Goal: Task Accomplishment & Management: Use online tool/utility

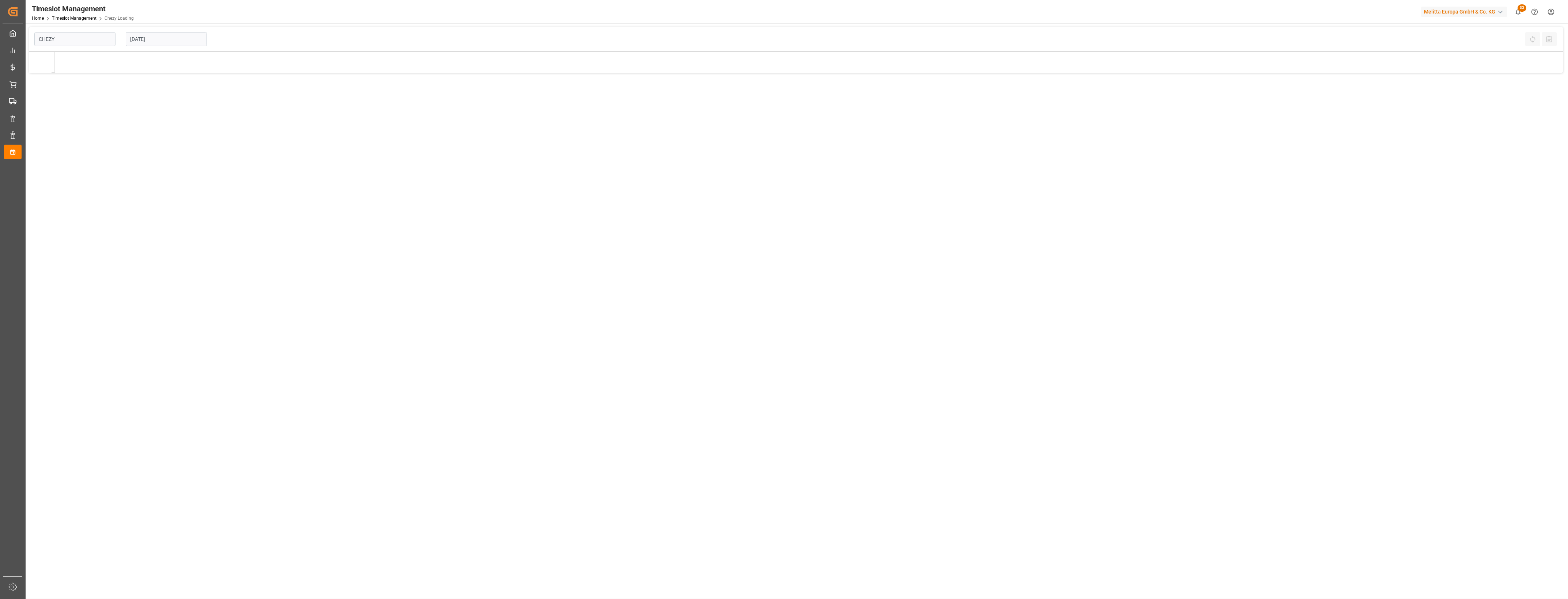
type input "Chezy Loading"
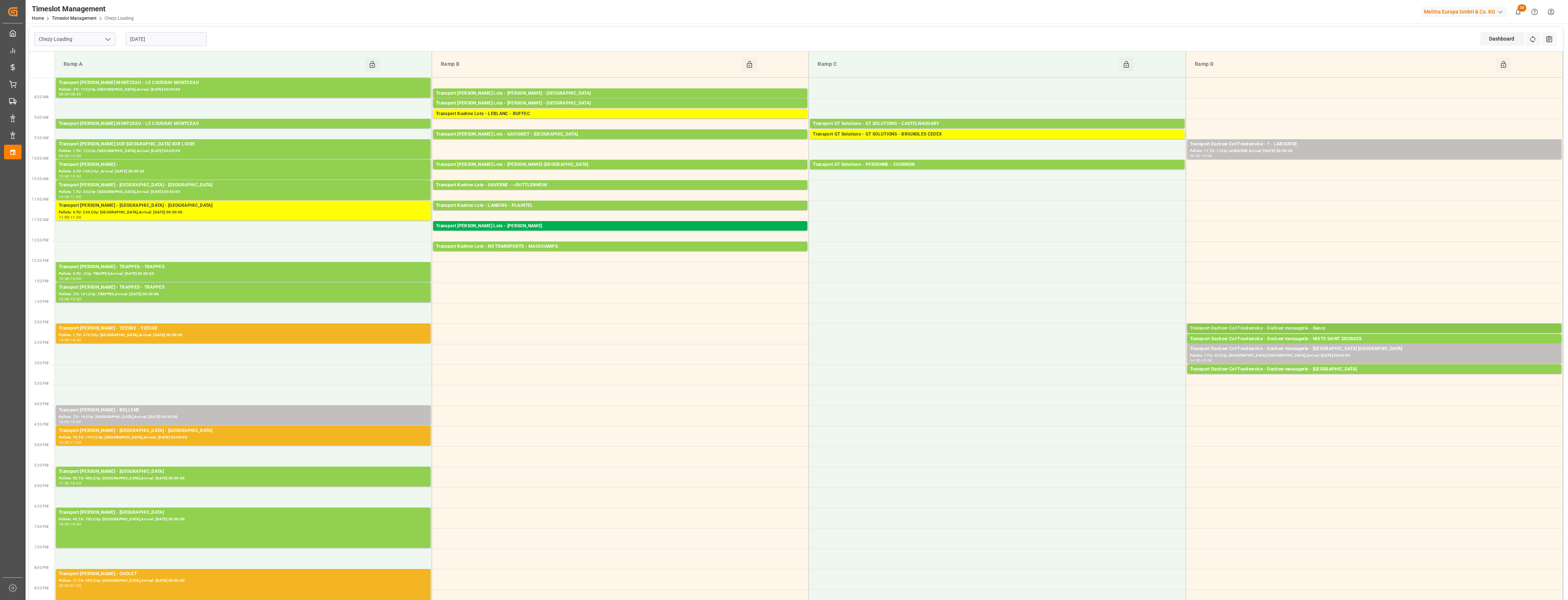
click at [1326, 329] on div "Transport Dachser Cof Foodservice - Dachser messagerie - Nancy" at bounding box center [1374, 329] width 368 height 8
click at [1106, 359] on button "Open" at bounding box center [1090, 362] width 51 height 9
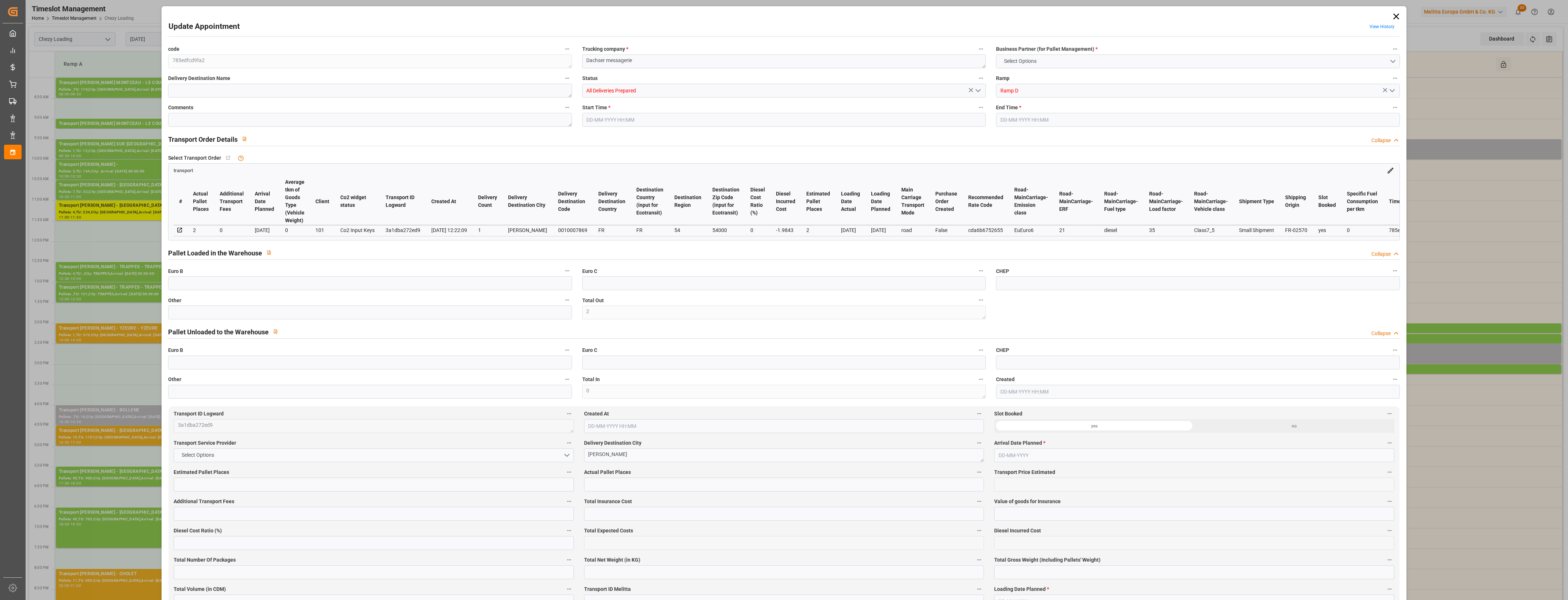
type input "2"
type input "74.88"
type input "0"
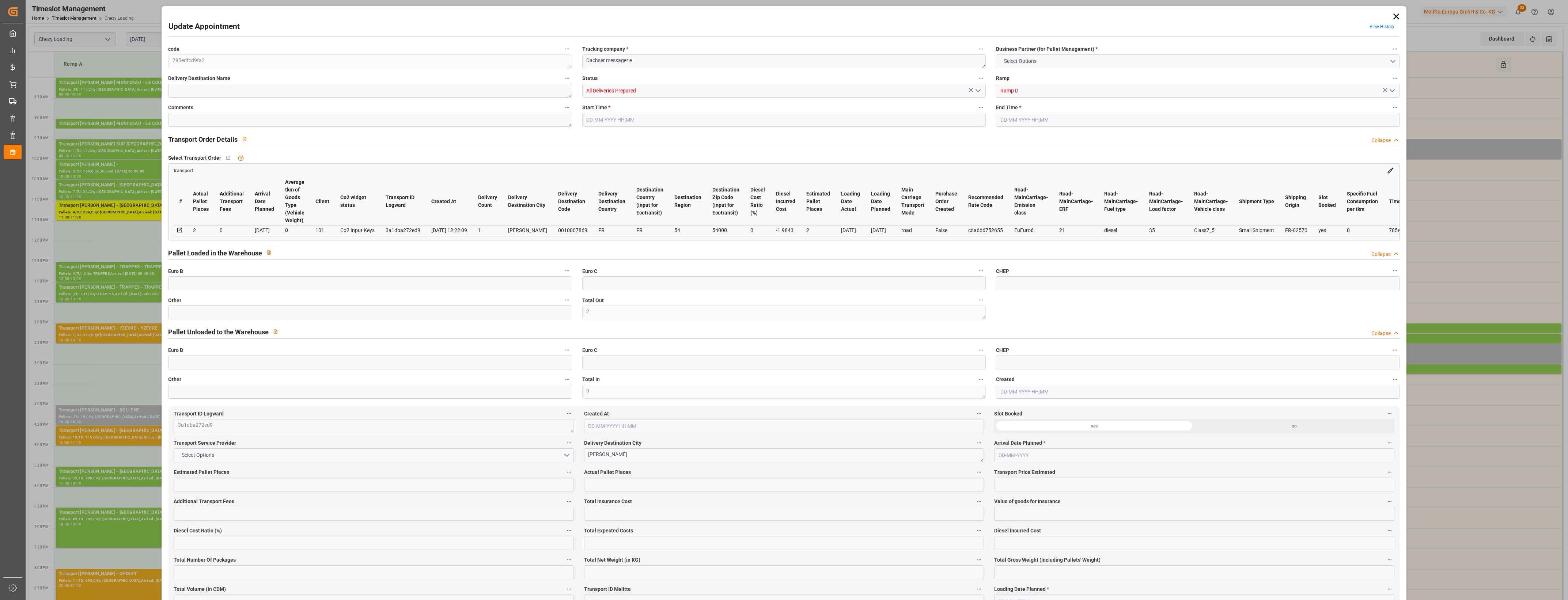
type input "0"
type input "72.8957"
type input "-1.9843"
type input "2"
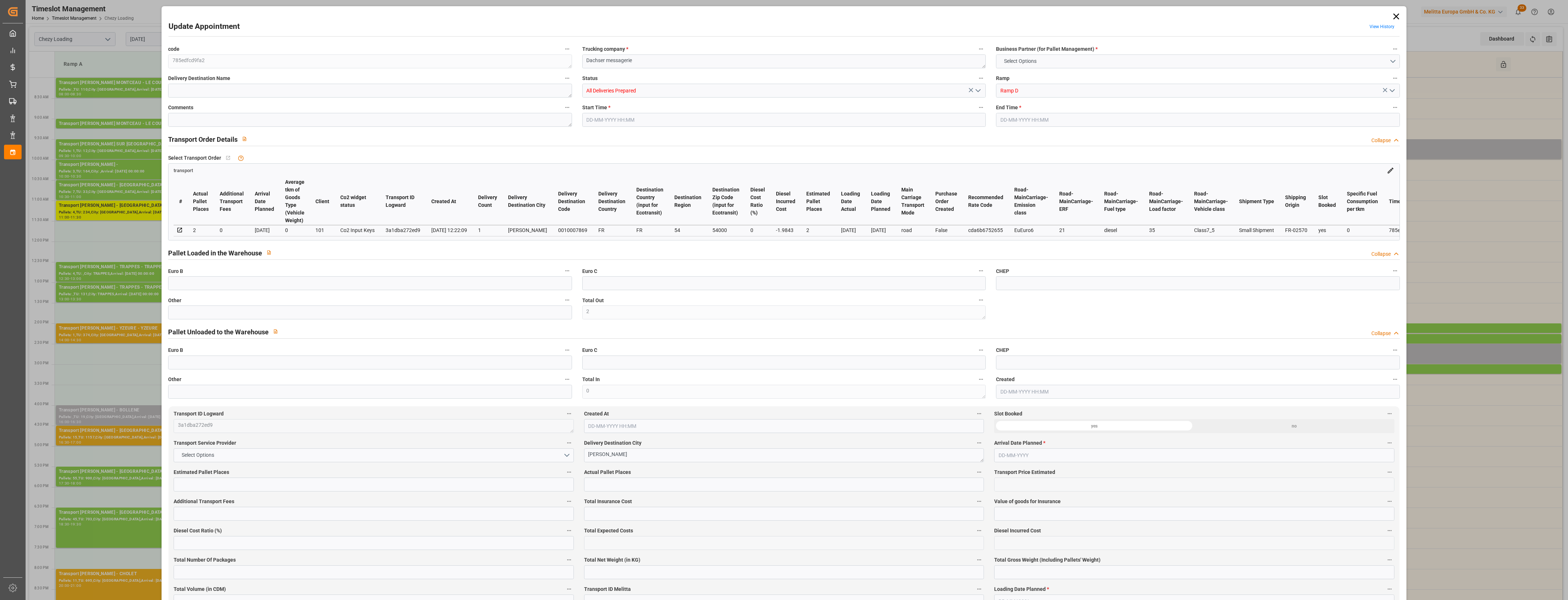
type input "279.056"
type input "382.454"
type input "1238.248"
type input "54"
type input "1"
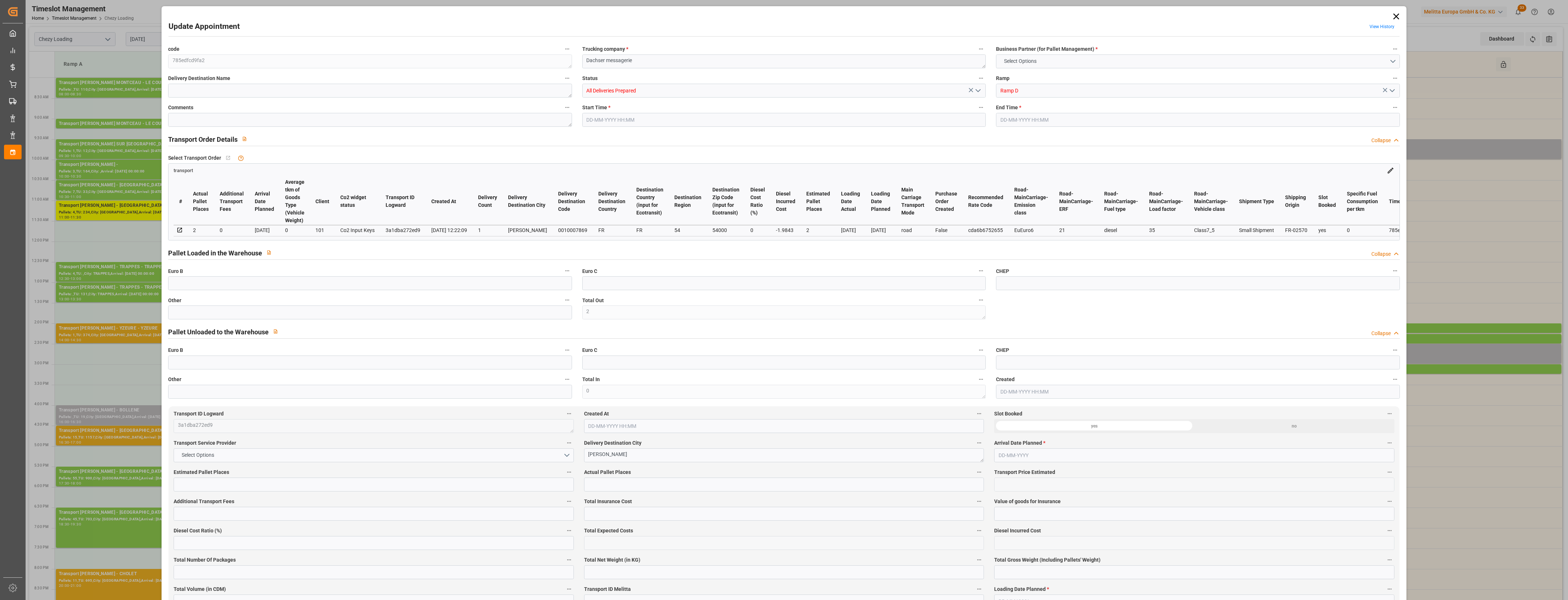
type input "26"
type input "2"
type input "101"
type input "333.564"
type input "0"
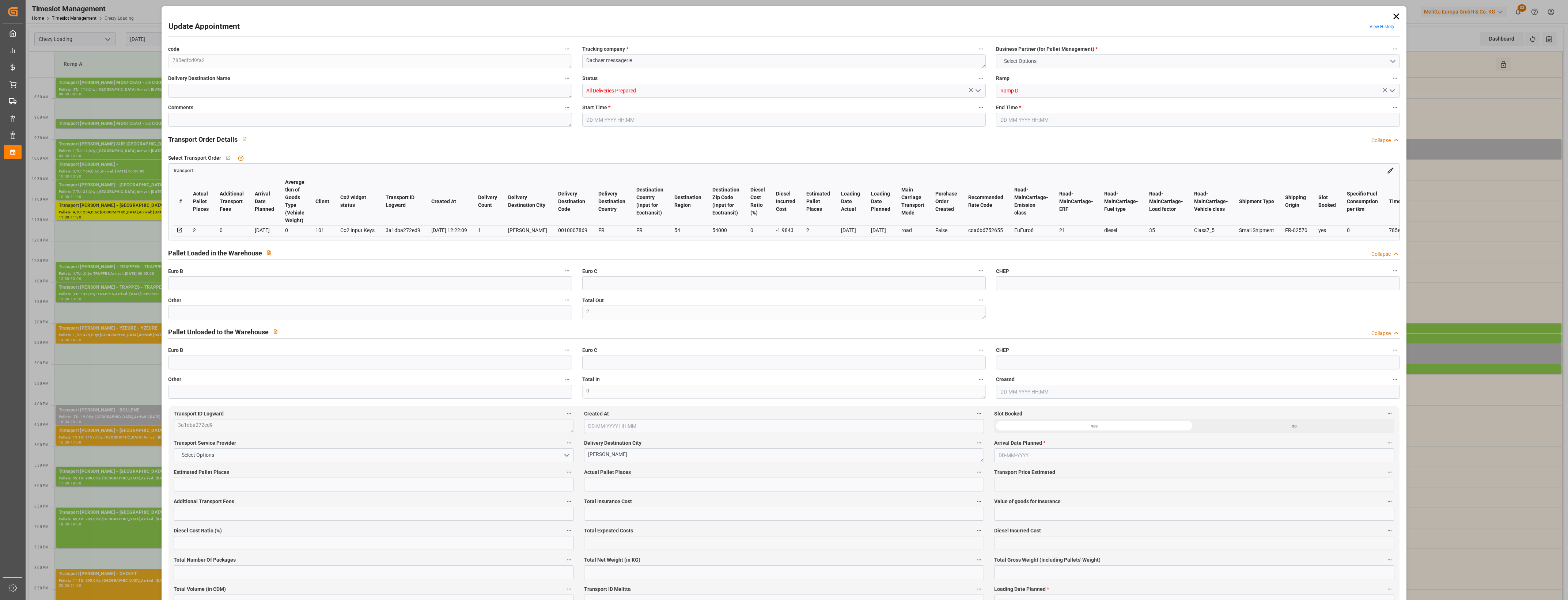
type input "4710.8598"
type input "0"
type input "21"
type input "35"
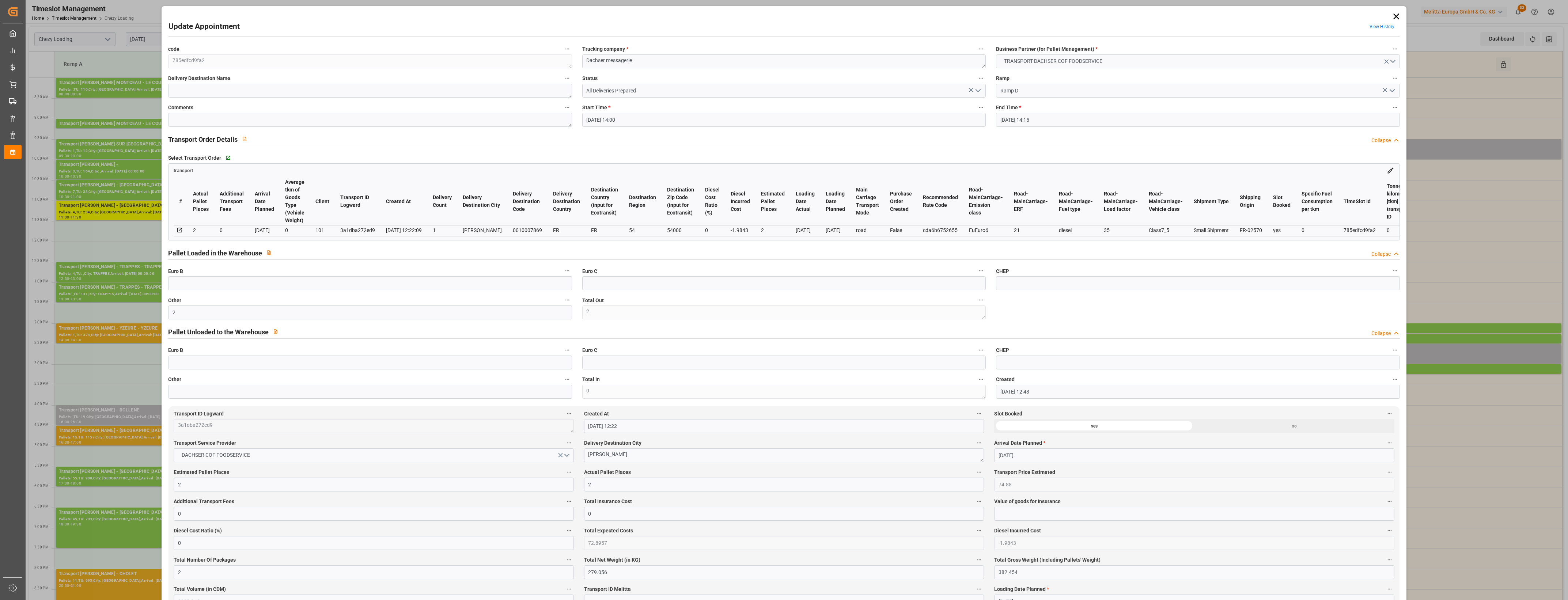
type input "[DATE] 14:00"
type input "[DATE] 14:15"
type input "[DATE] 12:43"
type input "[DATE] 12:22"
type input "[DATE]"
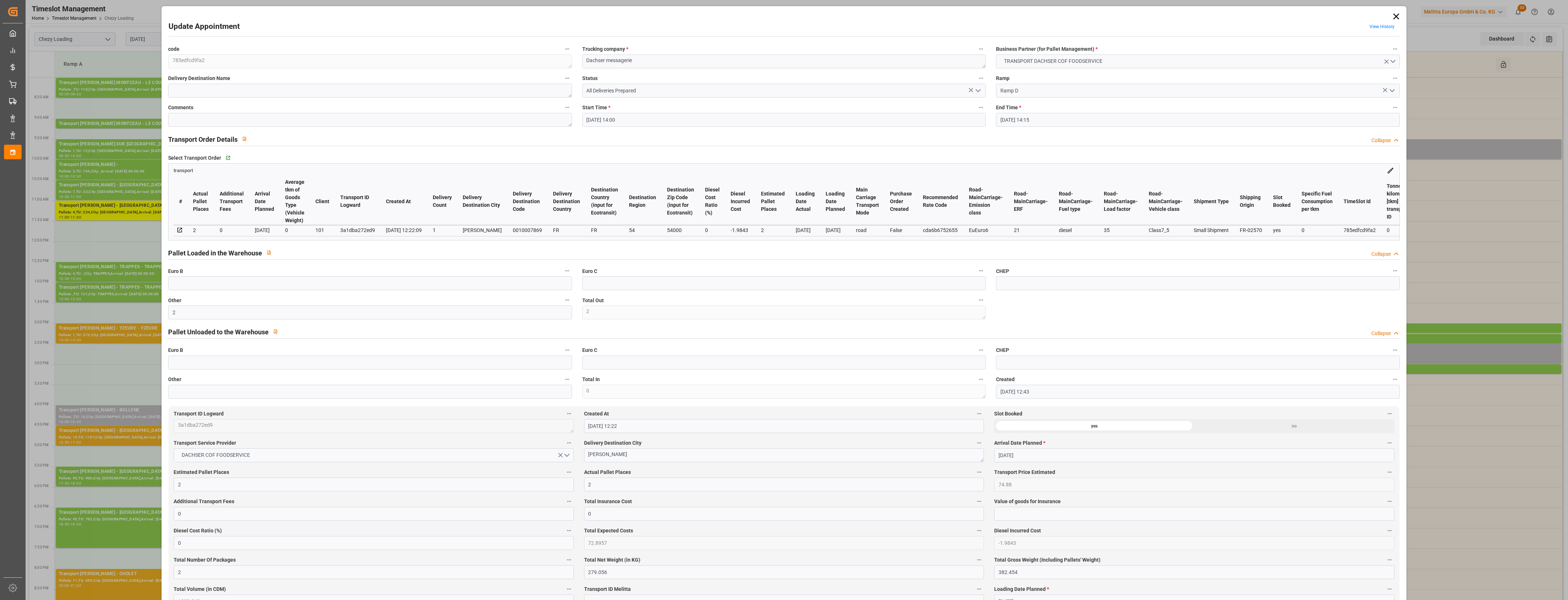
type input "[DATE]"
click at [978, 91] on icon "open menu" at bounding box center [978, 91] width 9 height 9
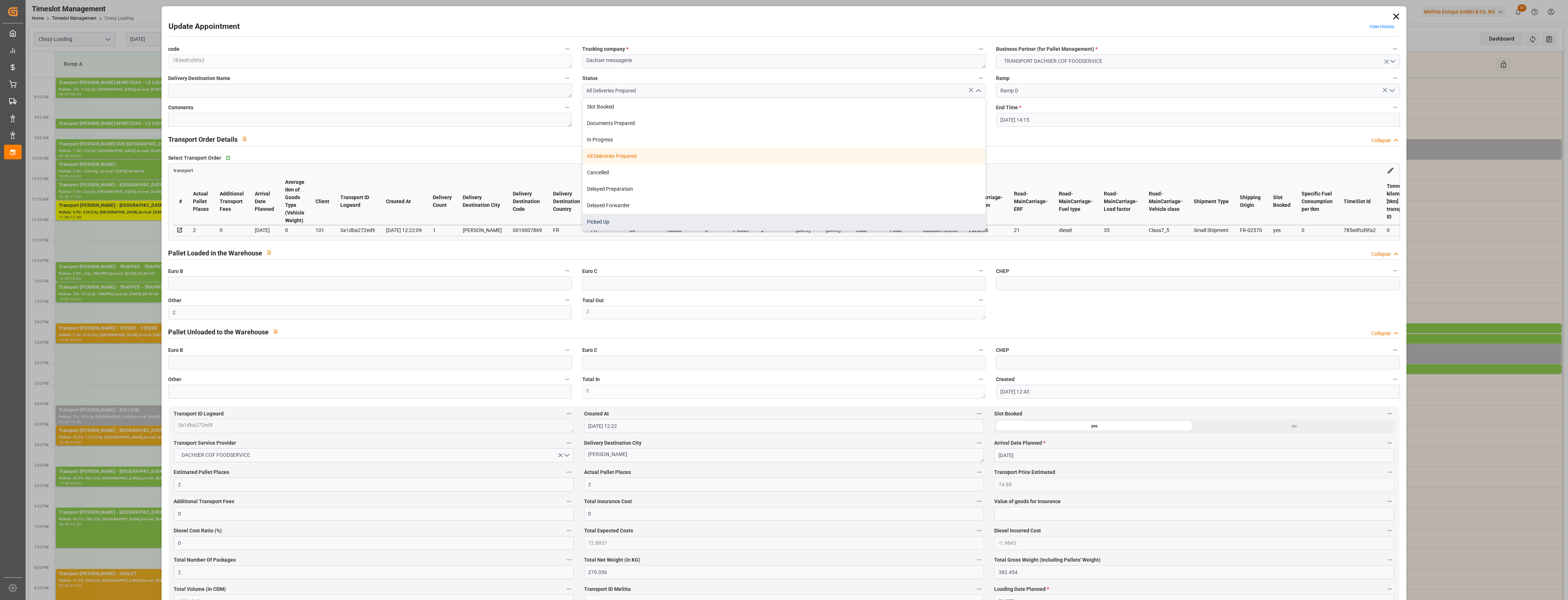
click at [622, 223] on div "Picked Up" at bounding box center [784, 222] width 403 height 17
type input "Picked Up"
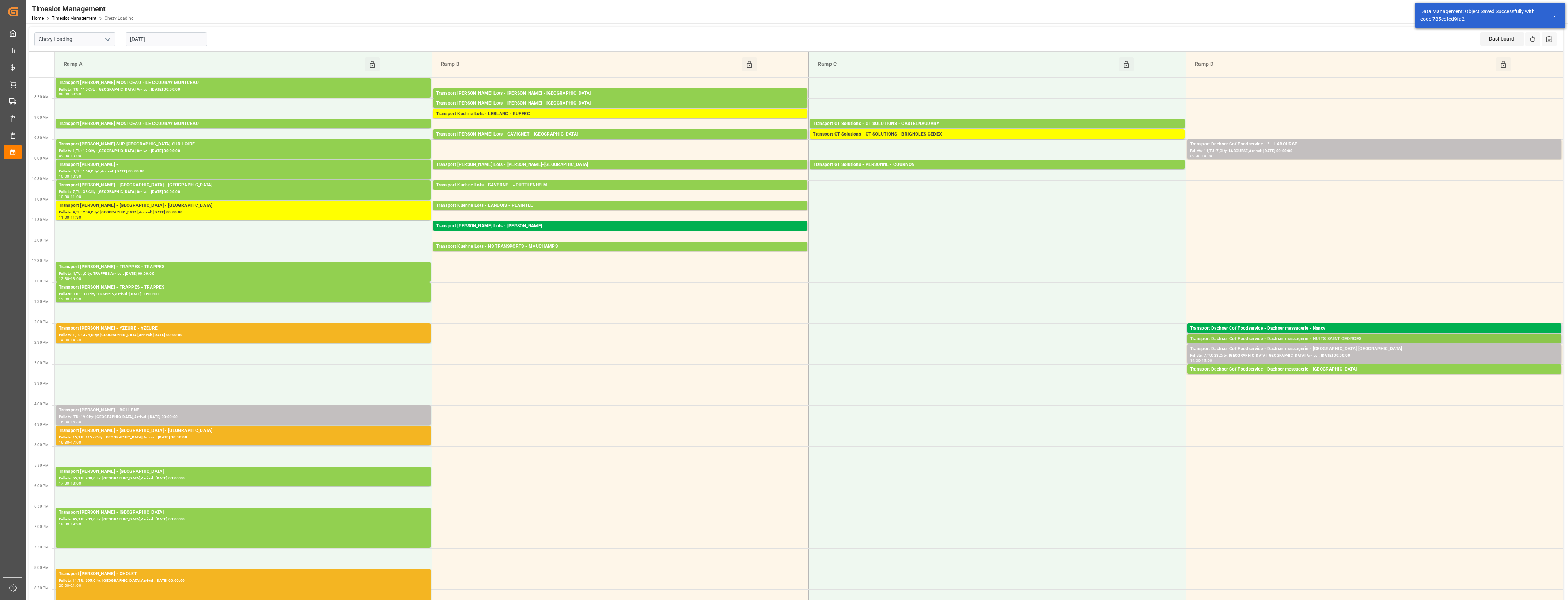
click at [1393, 337] on div "Transport Dachser Cof Foodservice - Dachser messagerie - NUITS SAINT GEORGES" at bounding box center [1374, 340] width 368 height 8
click at [1108, 362] on button "Open" at bounding box center [1090, 362] width 51 height 9
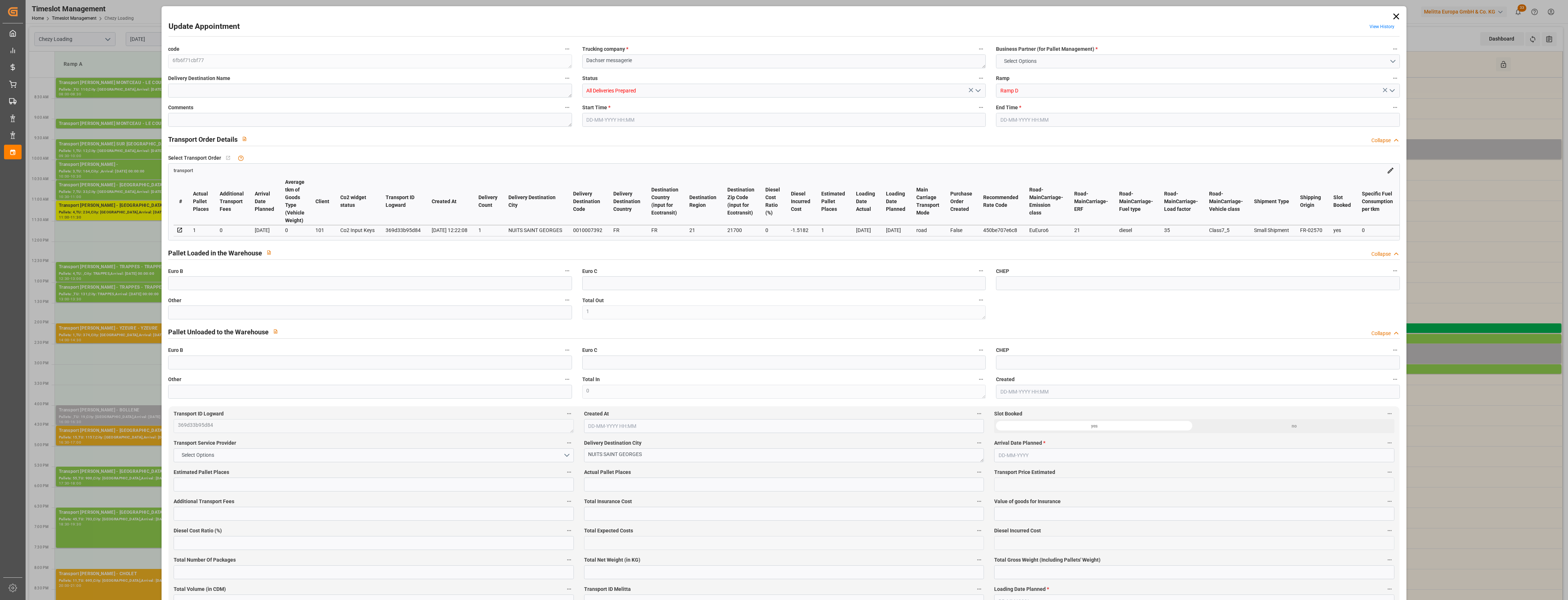
type input "1"
type input "57.29"
type input "0"
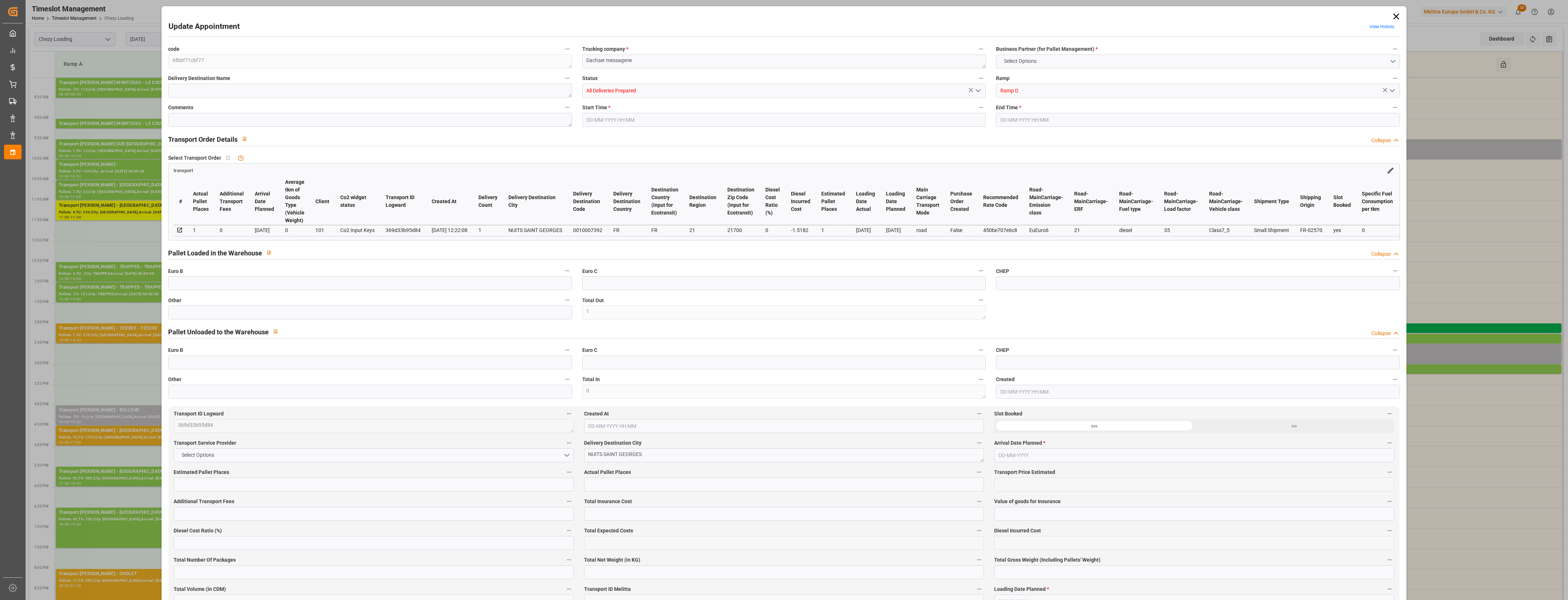
type input "0"
type input "55.7718"
type input "-1.5182"
type input "1"
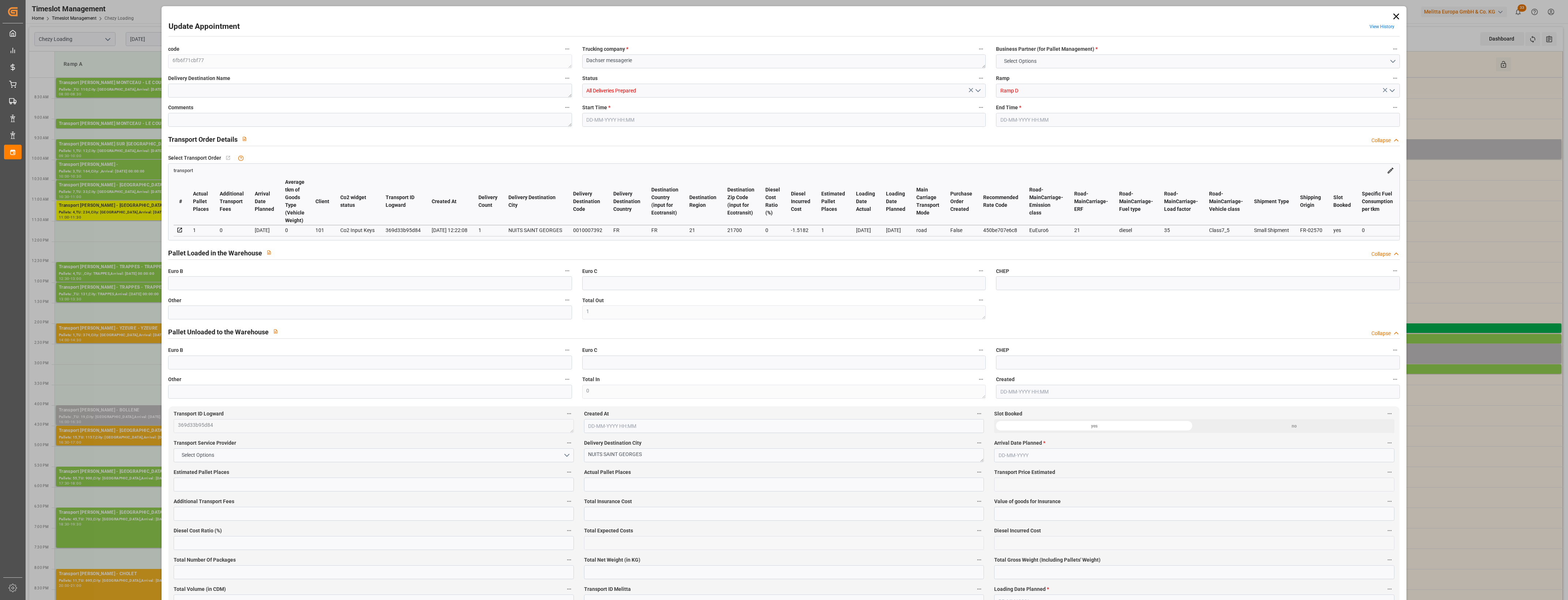
type input "197.982"
type input "263.727"
type input "1011.369"
type input "21"
type input "0"
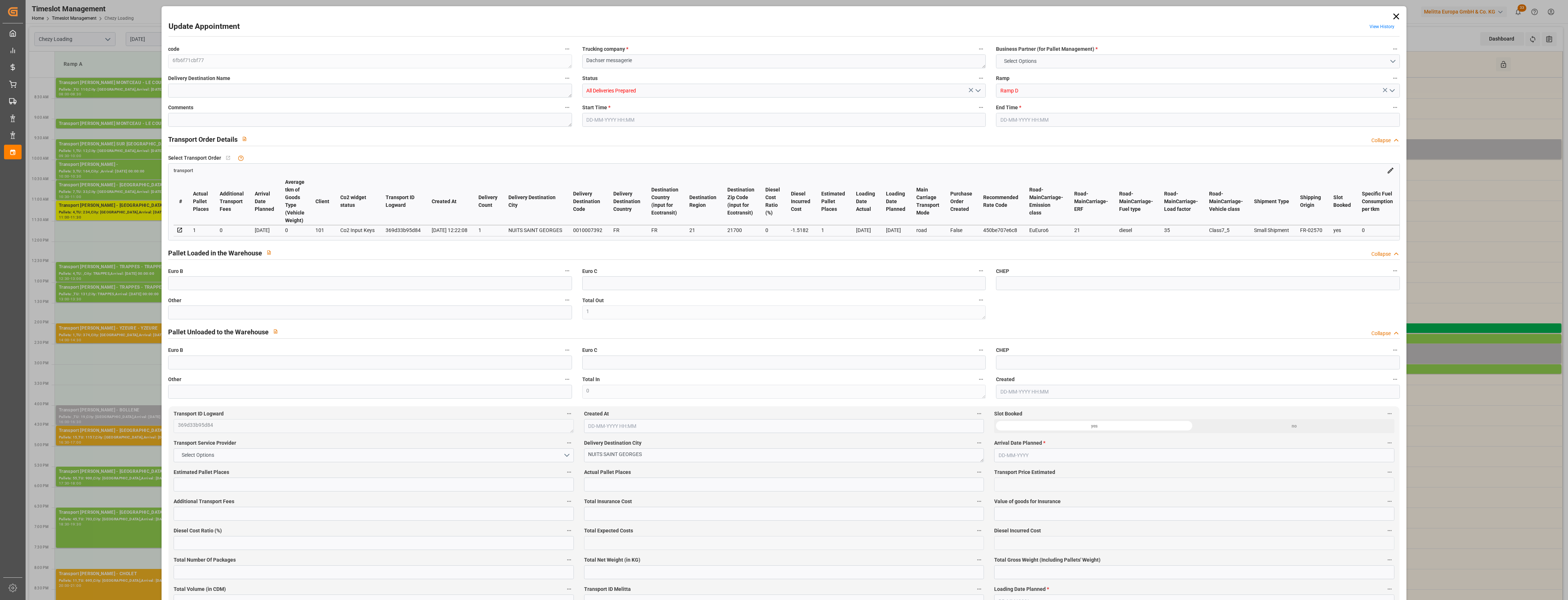
type input "76"
type input "1"
type input "101"
type input "239.727"
type input "0"
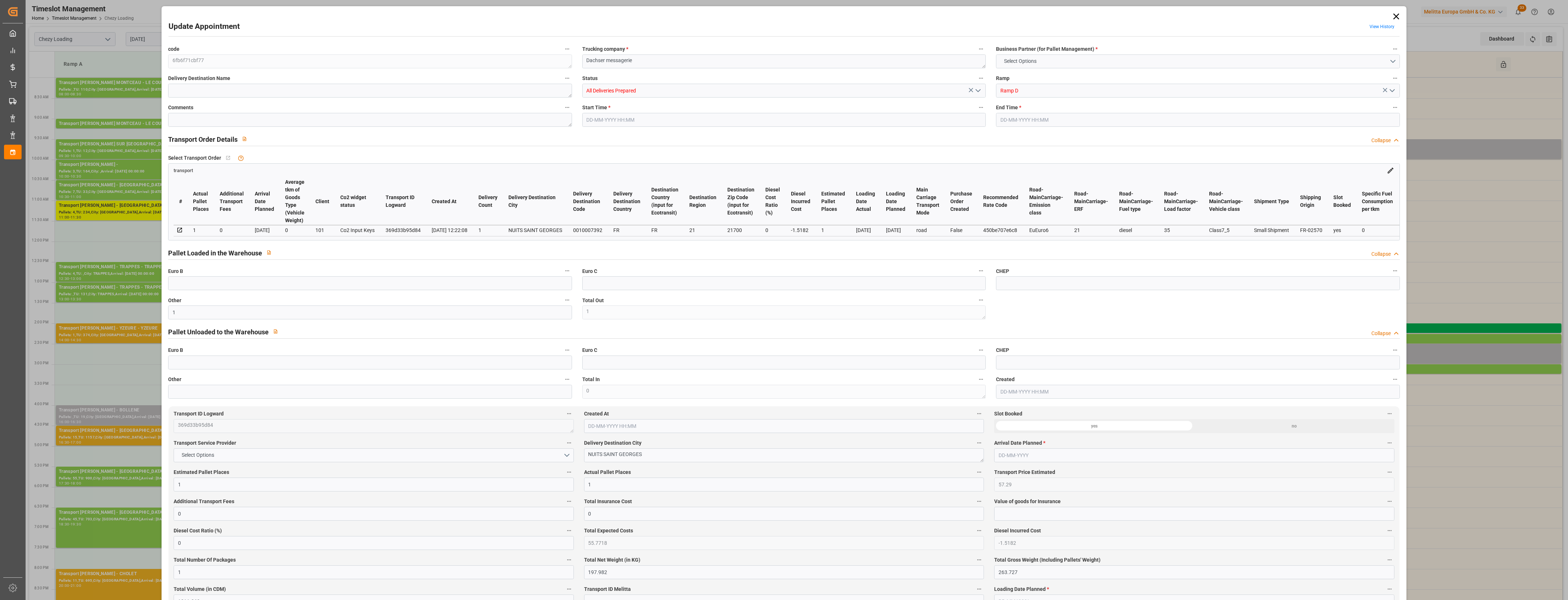
type input "4710.8598"
type input "0"
type input "21"
type input "35"
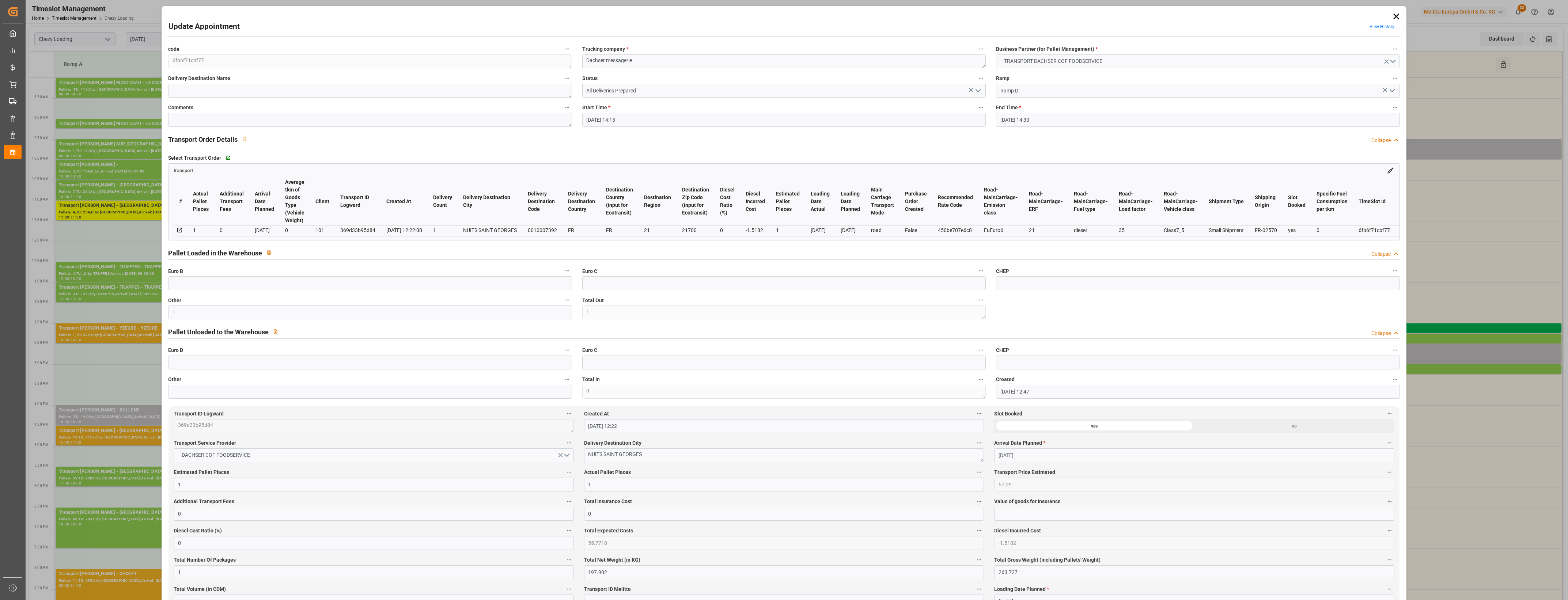
type input "[DATE] 14:15"
type input "[DATE] 14:30"
type input "[DATE] 12:47"
type input "[DATE] 12:22"
type input "[DATE]"
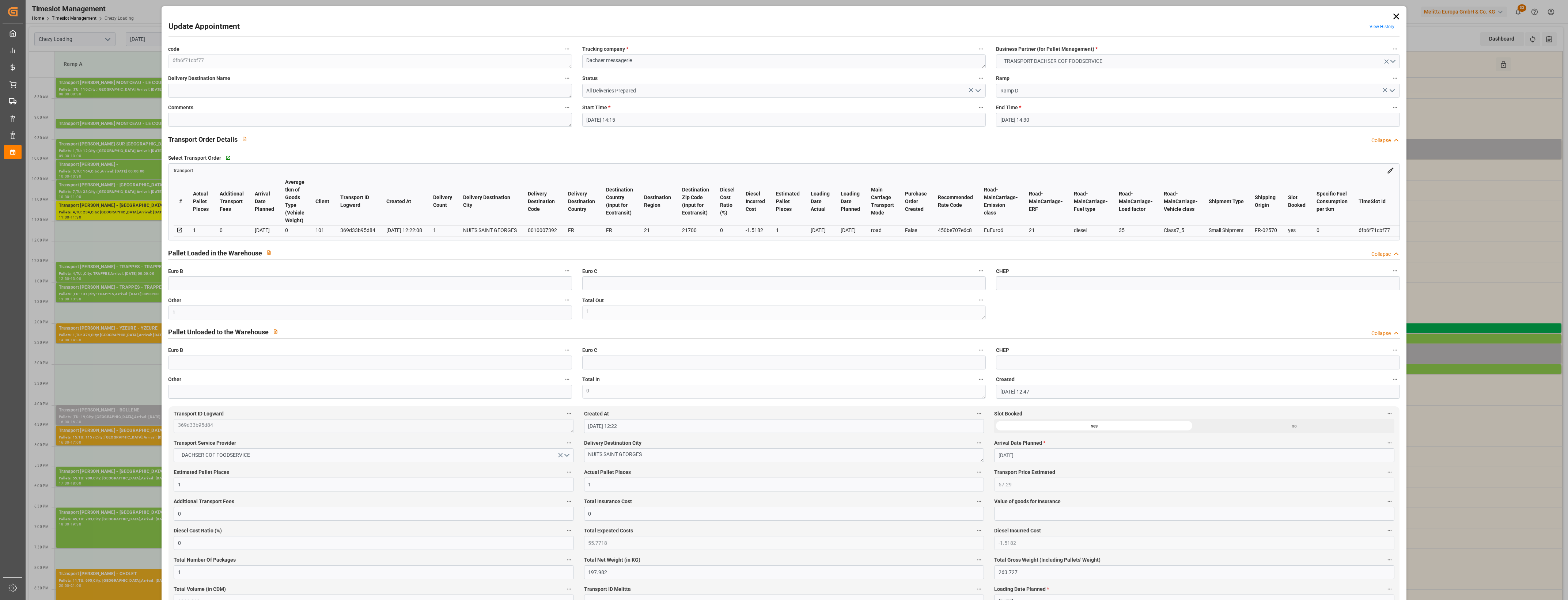
type input "[DATE]"
click at [976, 90] on icon "open menu" at bounding box center [978, 91] width 9 height 9
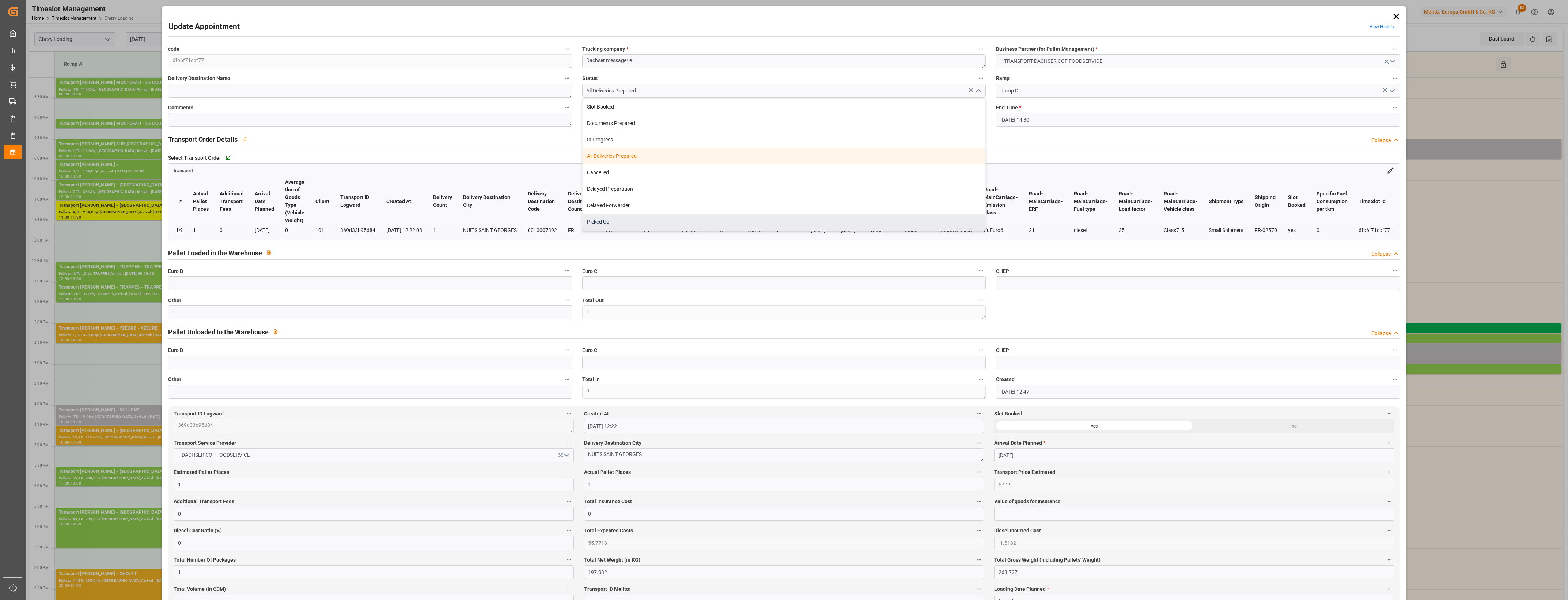
click at [617, 223] on div "Picked Up" at bounding box center [784, 222] width 403 height 17
type input "Picked Up"
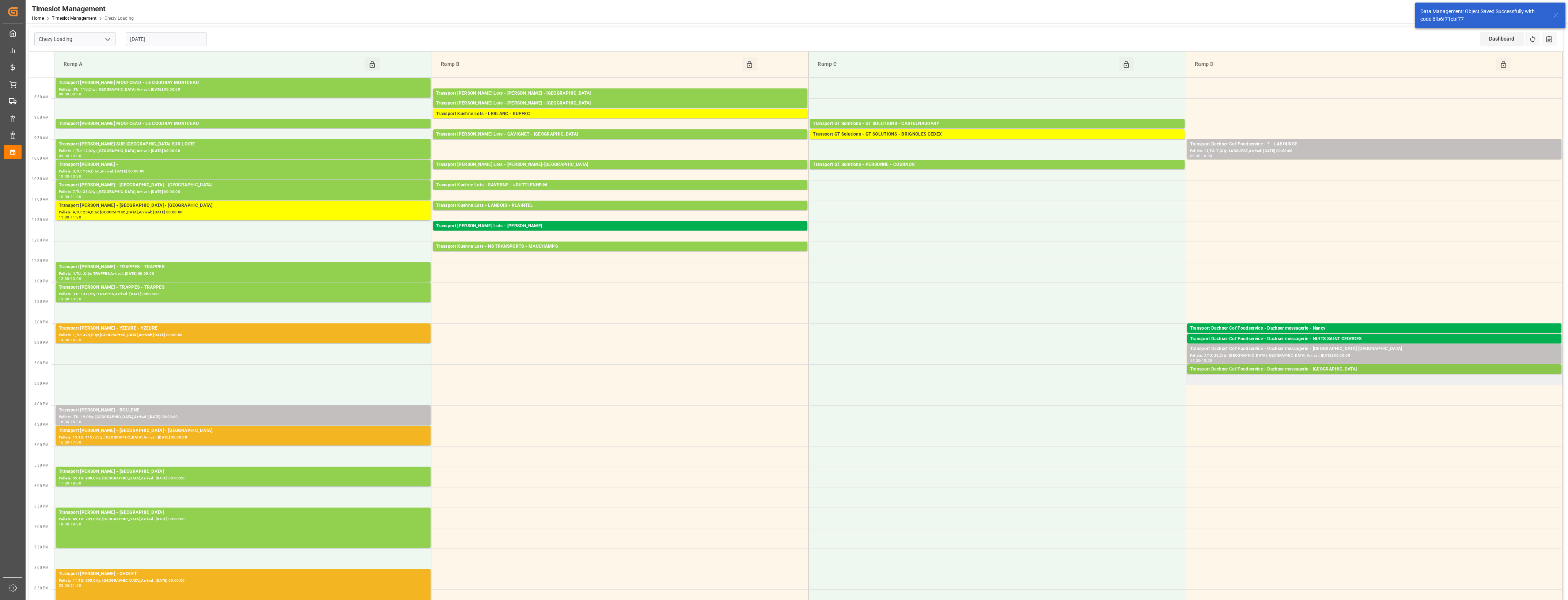
click at [1338, 368] on div "Transport Dachser Cof Foodservice - Dachser messagerie - [GEOGRAPHIC_DATA]" at bounding box center [1374, 370] width 368 height 8
click at [1114, 401] on button "Open" at bounding box center [1090, 402] width 51 height 9
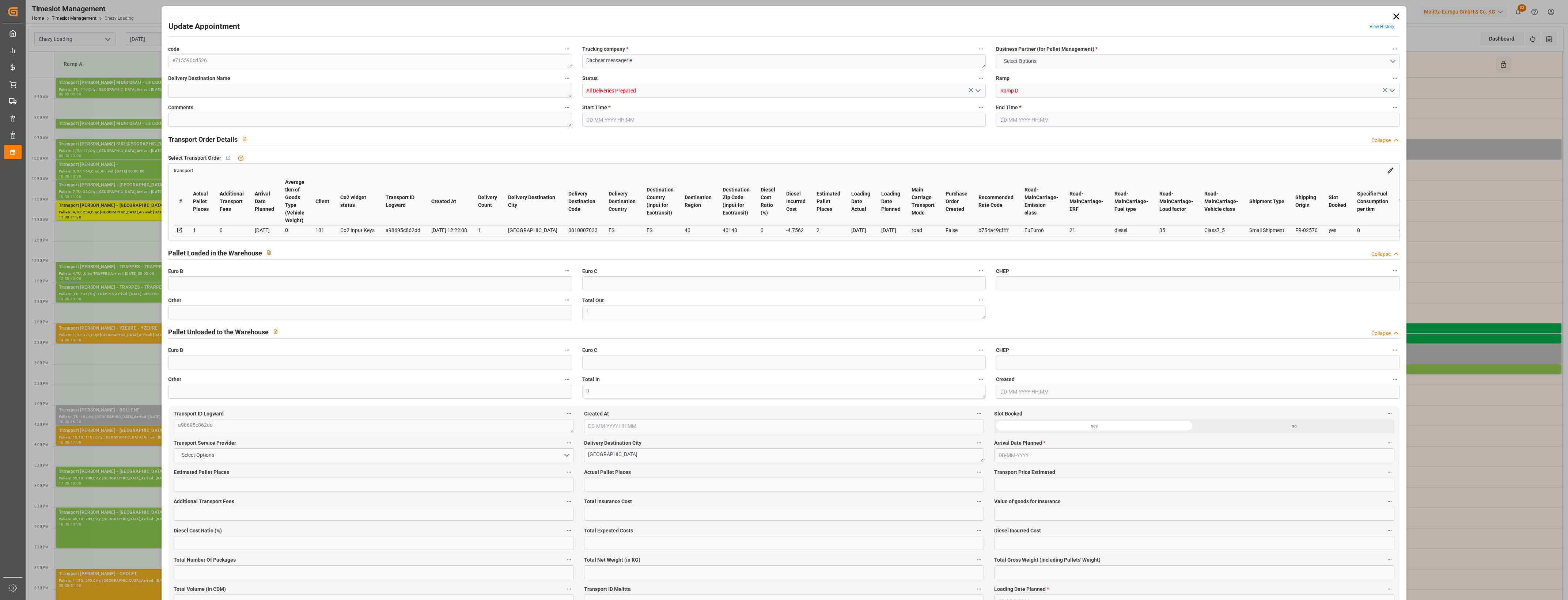
type input "1"
type input "2"
type input "1"
type input "179.48"
type input "0"
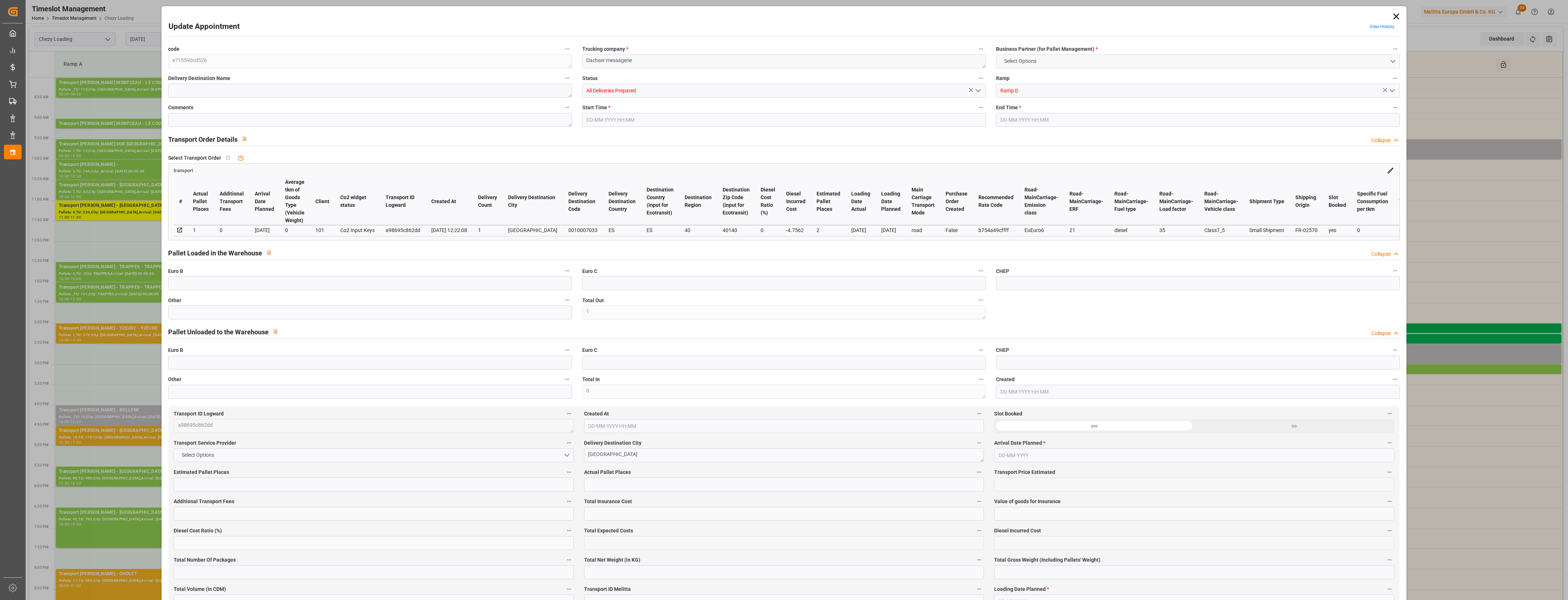
type input "0"
type input "174.7238"
type input "-4.7562"
type input "1"
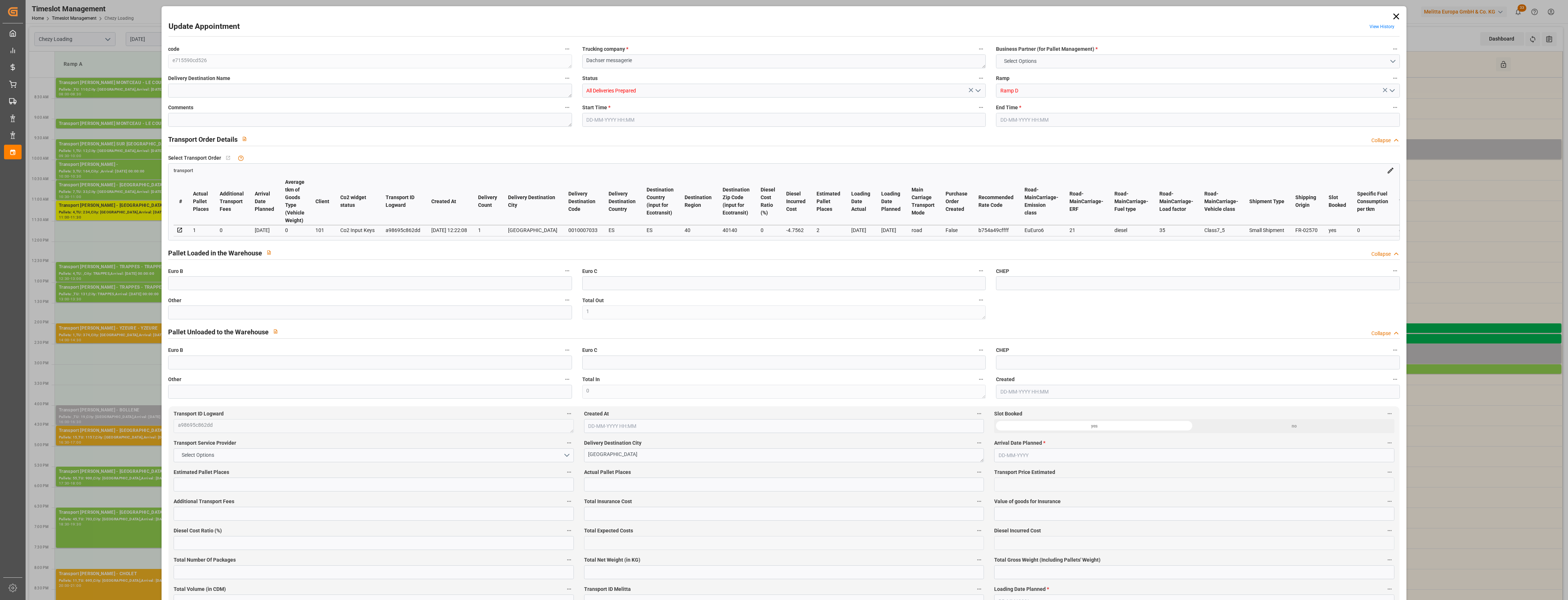
type input "251.58"
type input "346.316"
type input "1272.258"
type input "40"
type input "0"
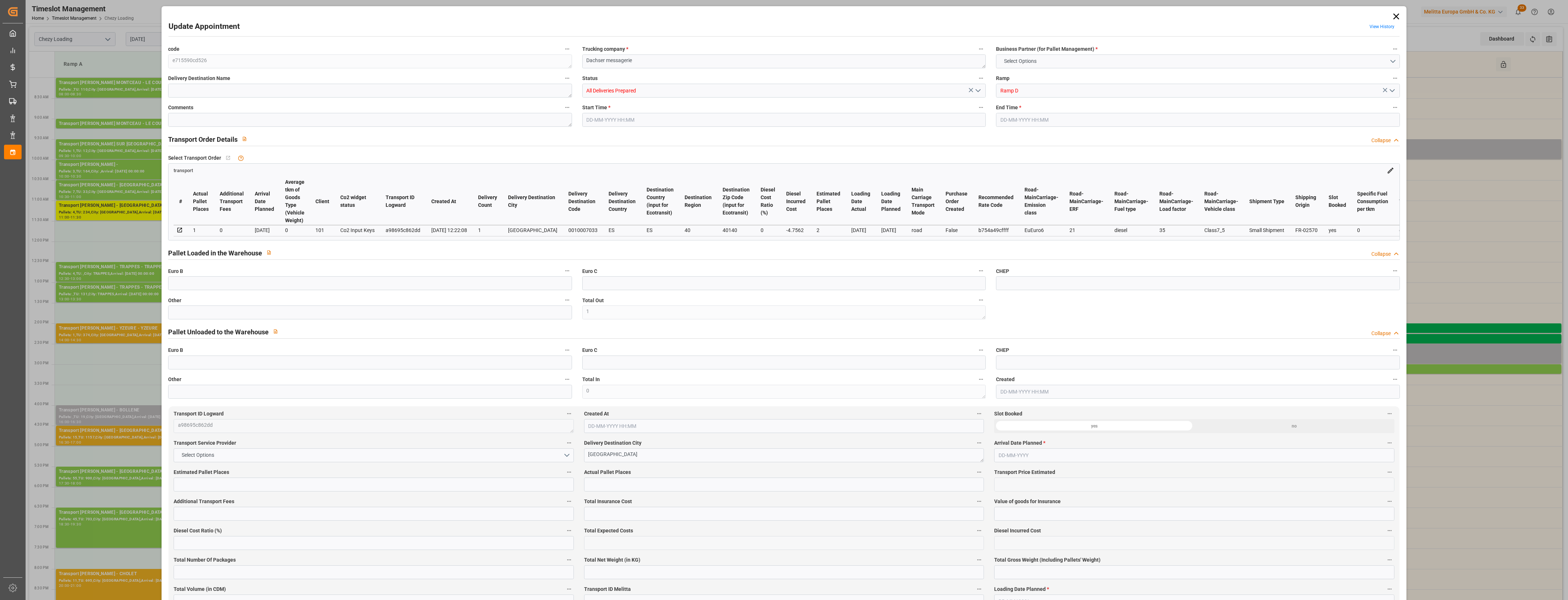
type input "90"
type input "2"
type input "101"
type input "298.316"
type input "0"
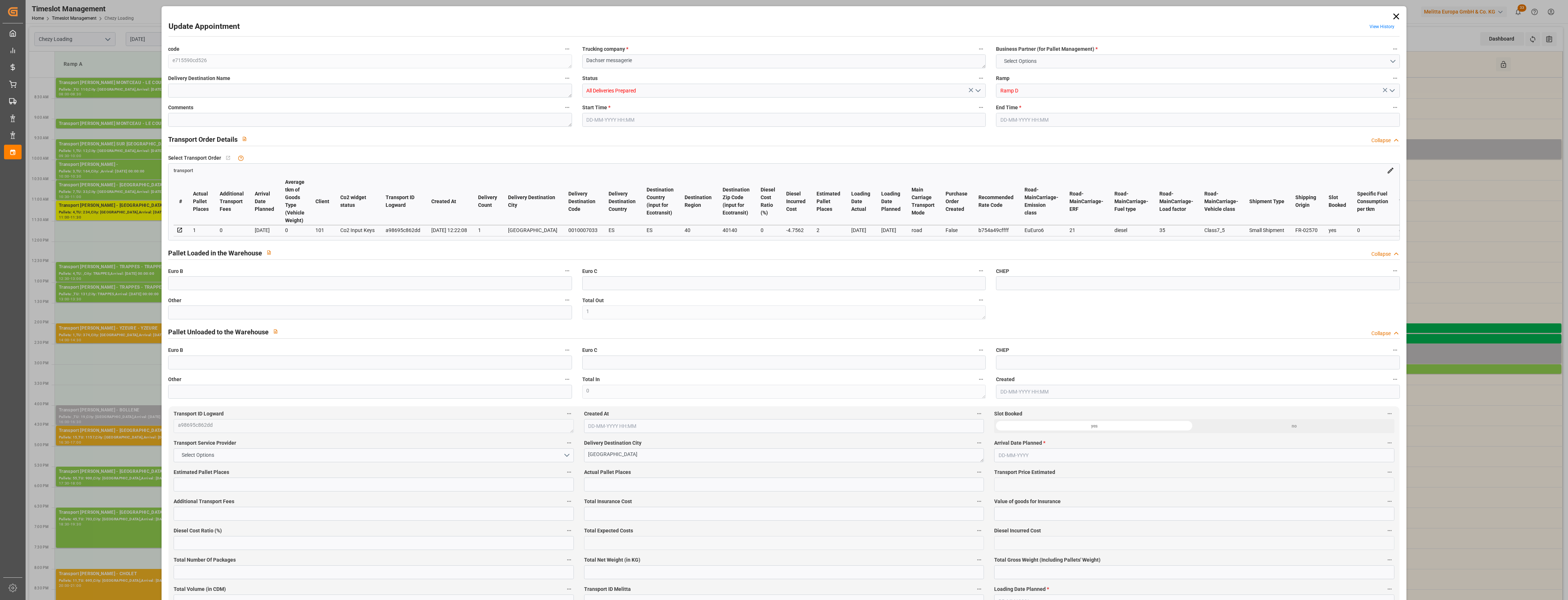
type input "4710.8598"
type input "0"
type input "21"
type input "35"
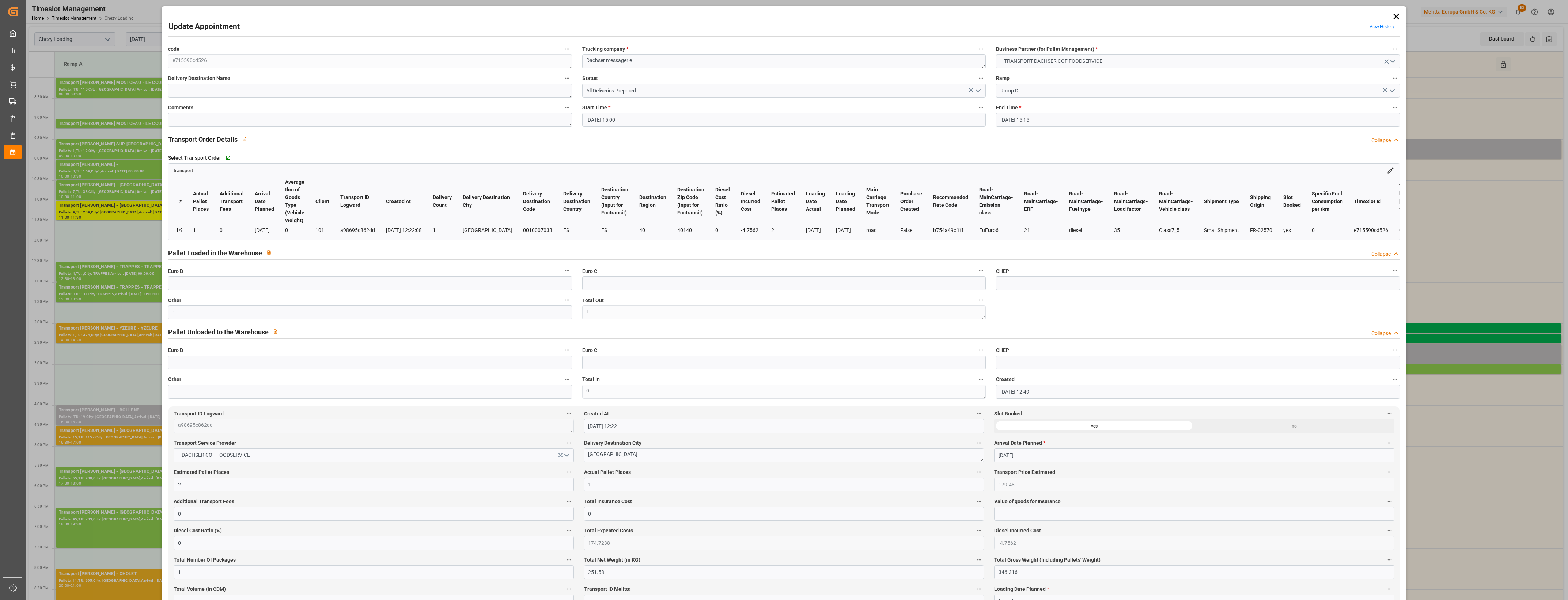
type input "[DATE] 15:00"
type input "[DATE] 15:15"
type input "[DATE] 12:49"
type input "[DATE] 12:22"
type input "[DATE]"
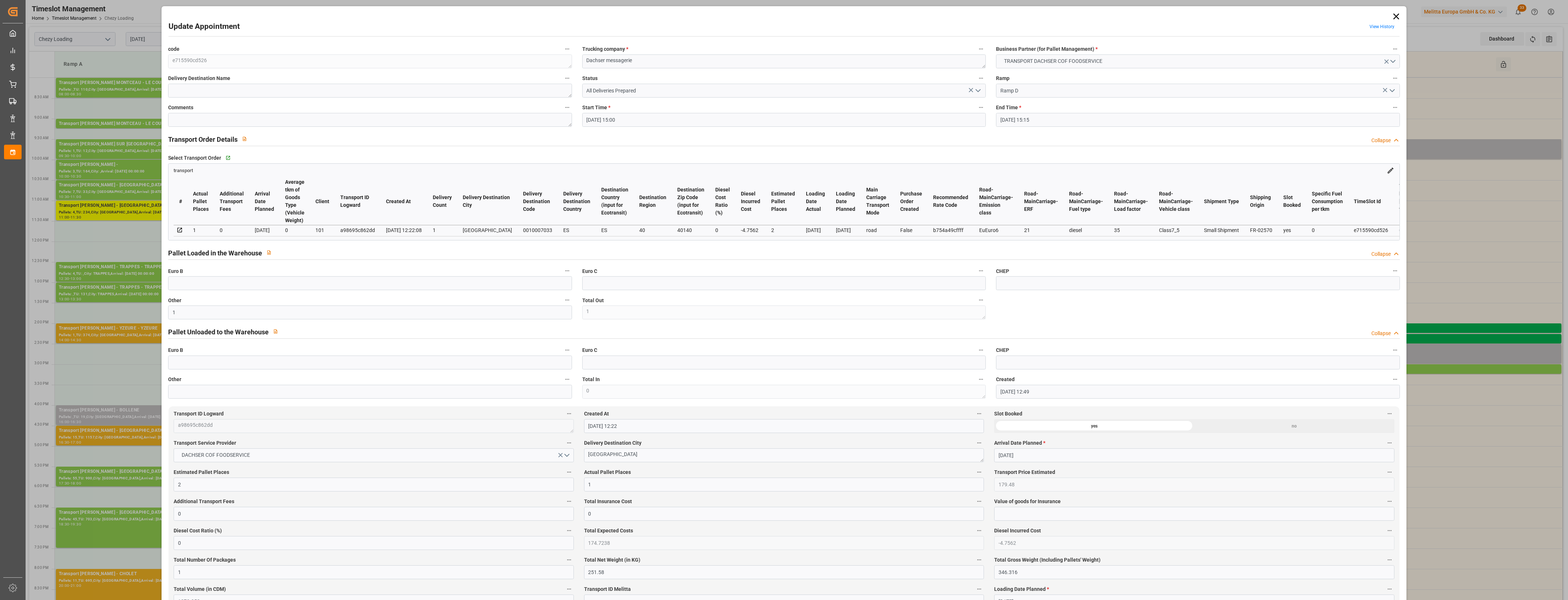
type input "[DATE]"
click at [979, 90] on icon "open menu" at bounding box center [978, 91] width 9 height 9
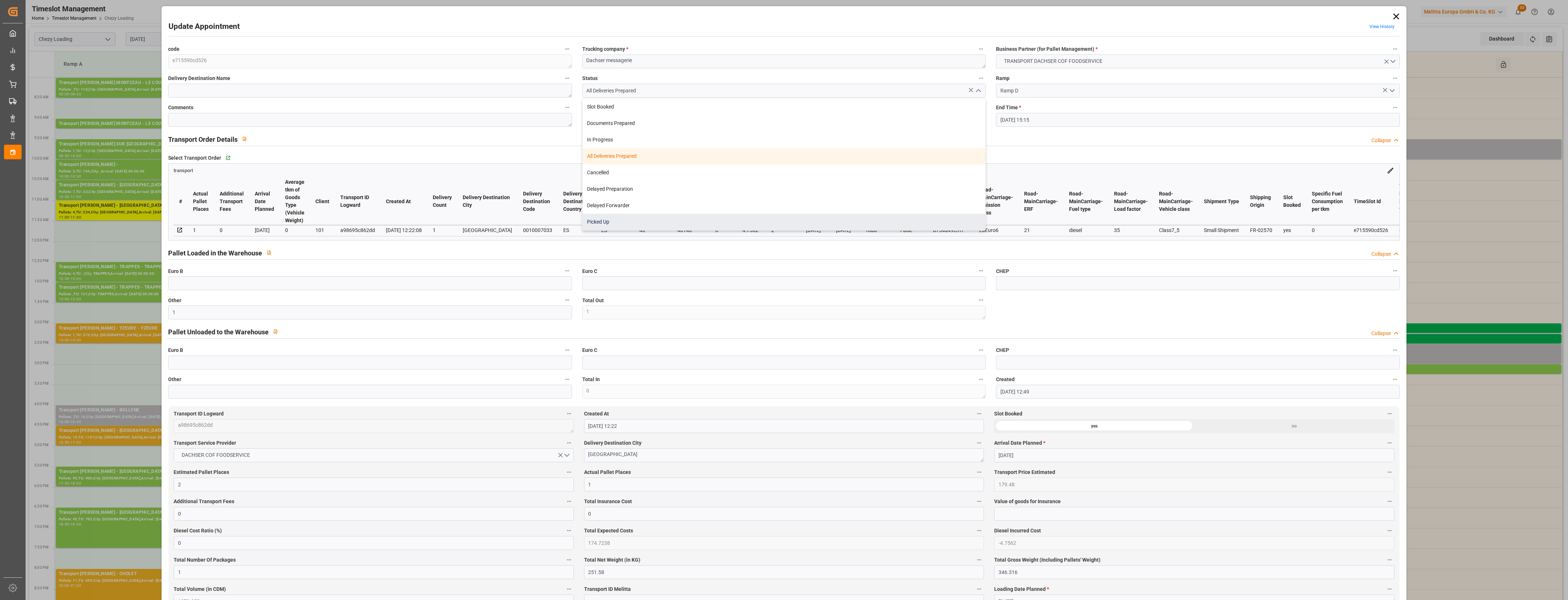
click at [645, 226] on div "Picked Up" at bounding box center [784, 222] width 403 height 17
type input "Picked Up"
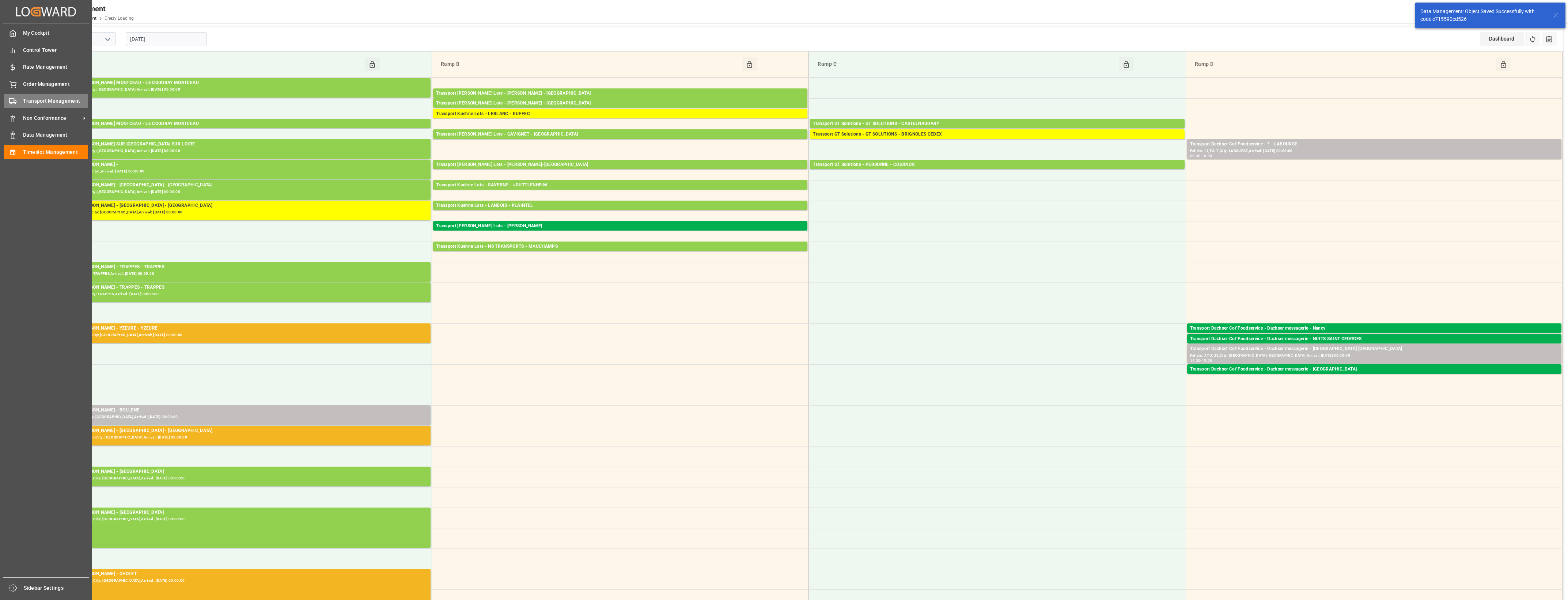
click at [23, 96] on div "Transport Management Transport Management" at bounding box center [45, 100] width 84 height 14
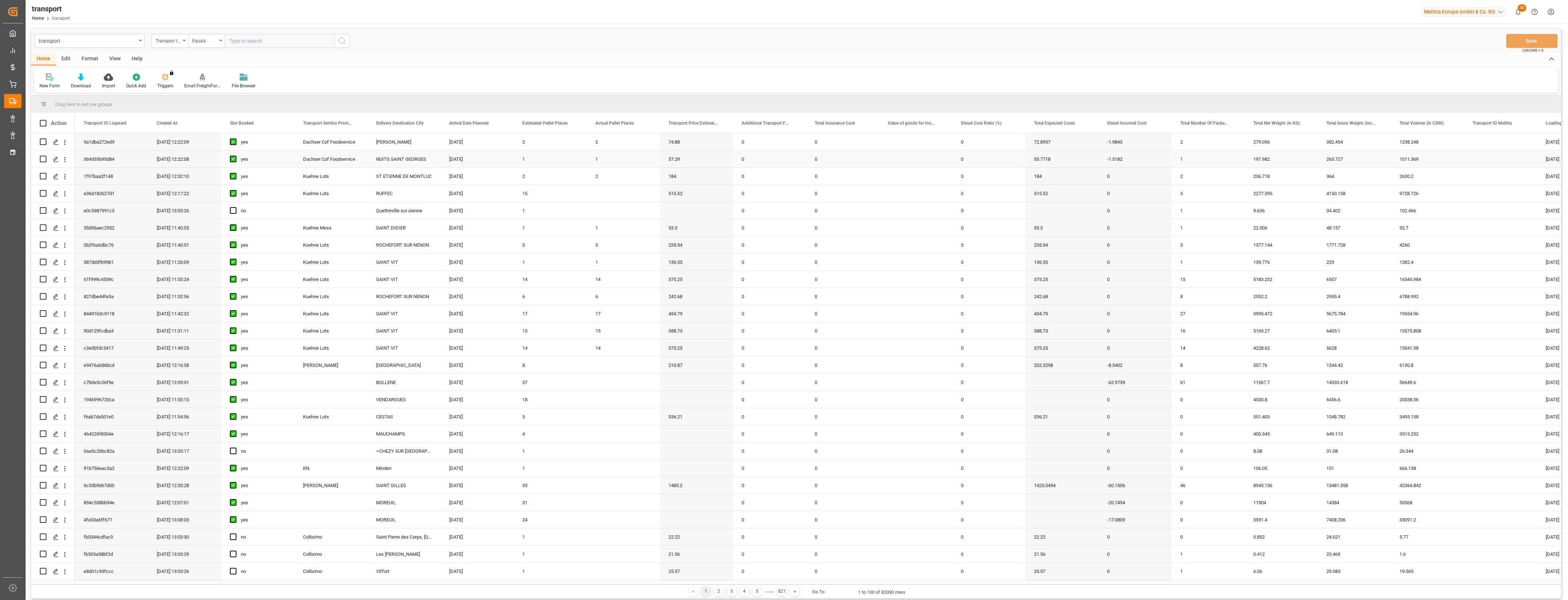
click at [343, 162] on div "Dachser Cof Foodservice" at bounding box center [331, 159] width 73 height 17
click at [358, 125] on span at bounding box center [355, 123] width 7 height 7
click at [407, 126] on span "filter" at bounding box center [404, 124] width 7 height 7
type input "Dachser Cof Foodservice"
click at [401, 188] on button "Apply" at bounding box center [398, 186] width 14 height 8
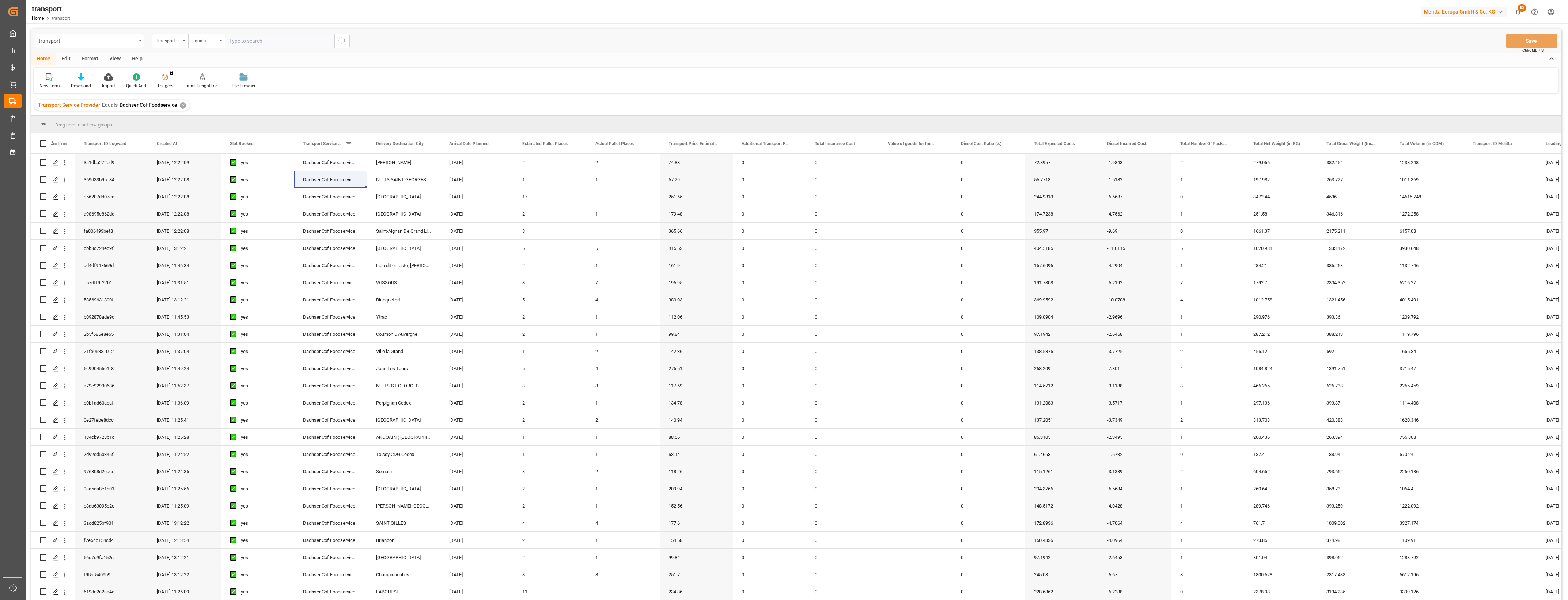
click at [1563, 290] on main "transport Transport ID Logward Equals Save Ctrl/CMD + S Home Edit Format View H…" at bounding box center [796, 324] width 1541 height 591
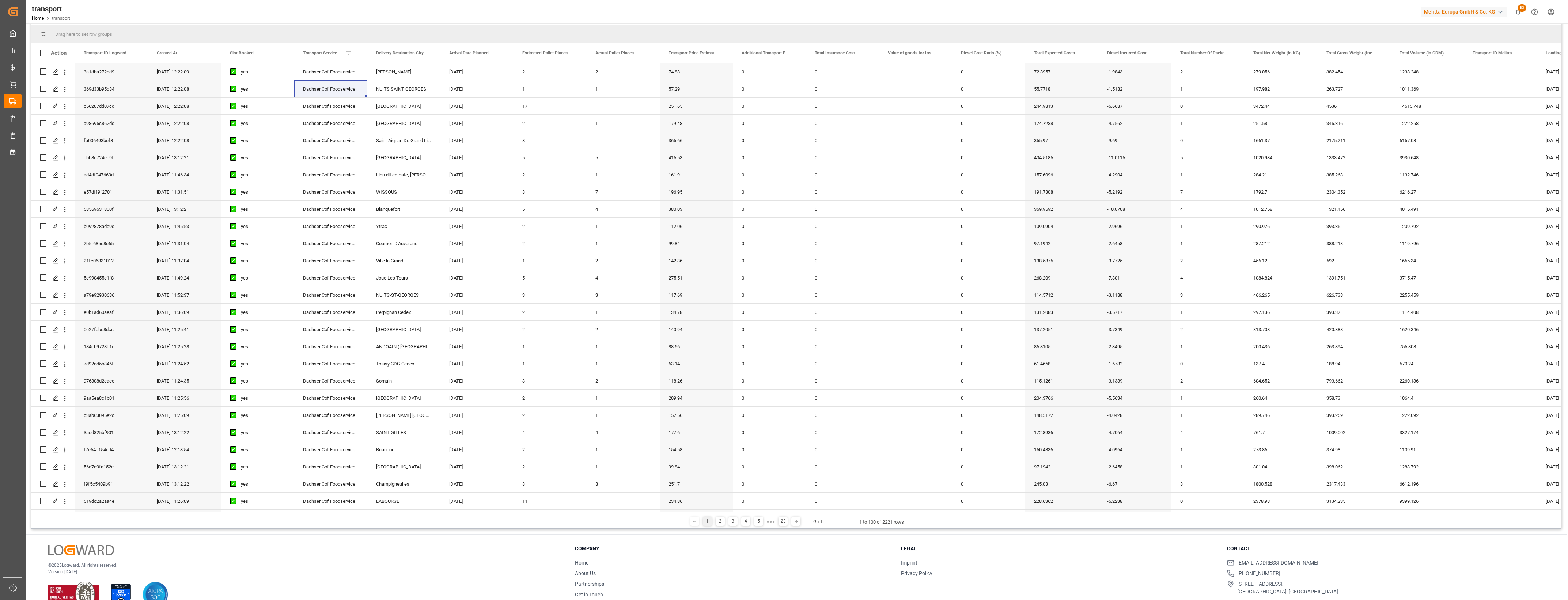
scroll to position [91, 0]
drag, startPoint x: 380, startPoint y: 514, endPoint x: 394, endPoint y: 513, distance: 14.0
click at [394, 513] on div "Drag here to set row groups Drag here to set column labels Action Transport ID …" at bounding box center [796, 275] width 1530 height 503
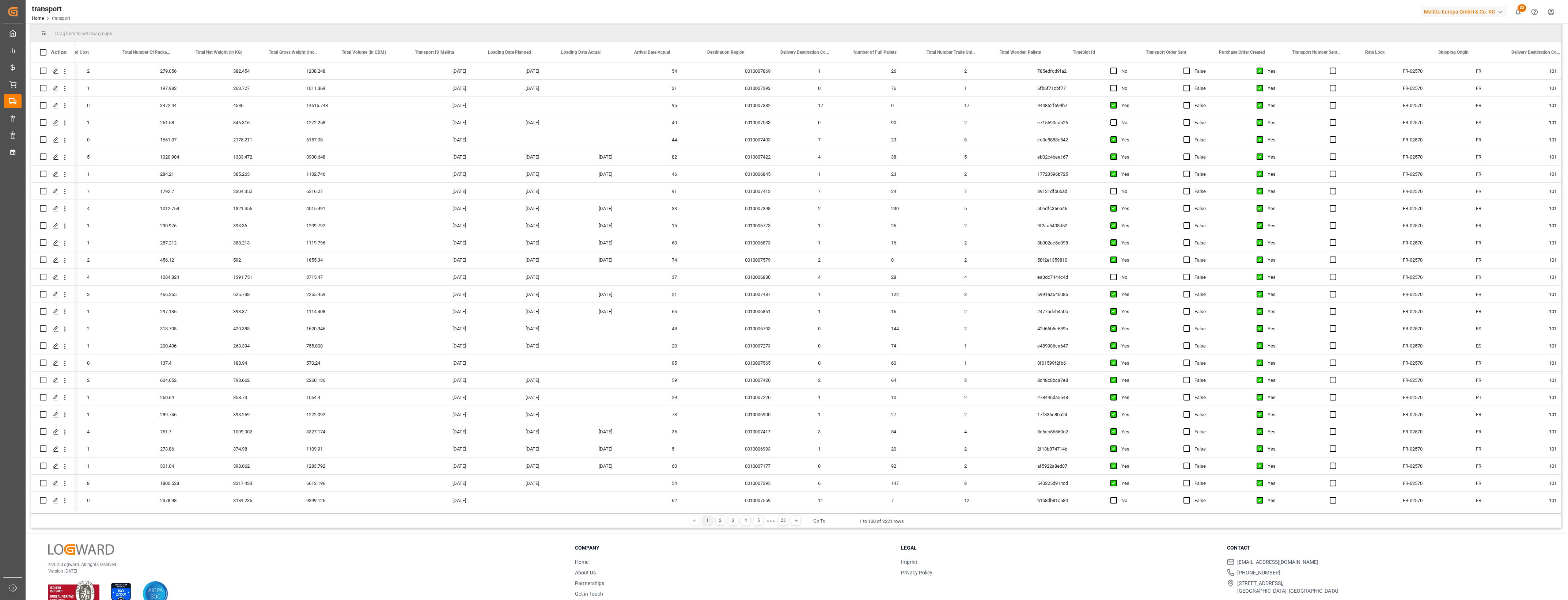
scroll to position [0, 1125]
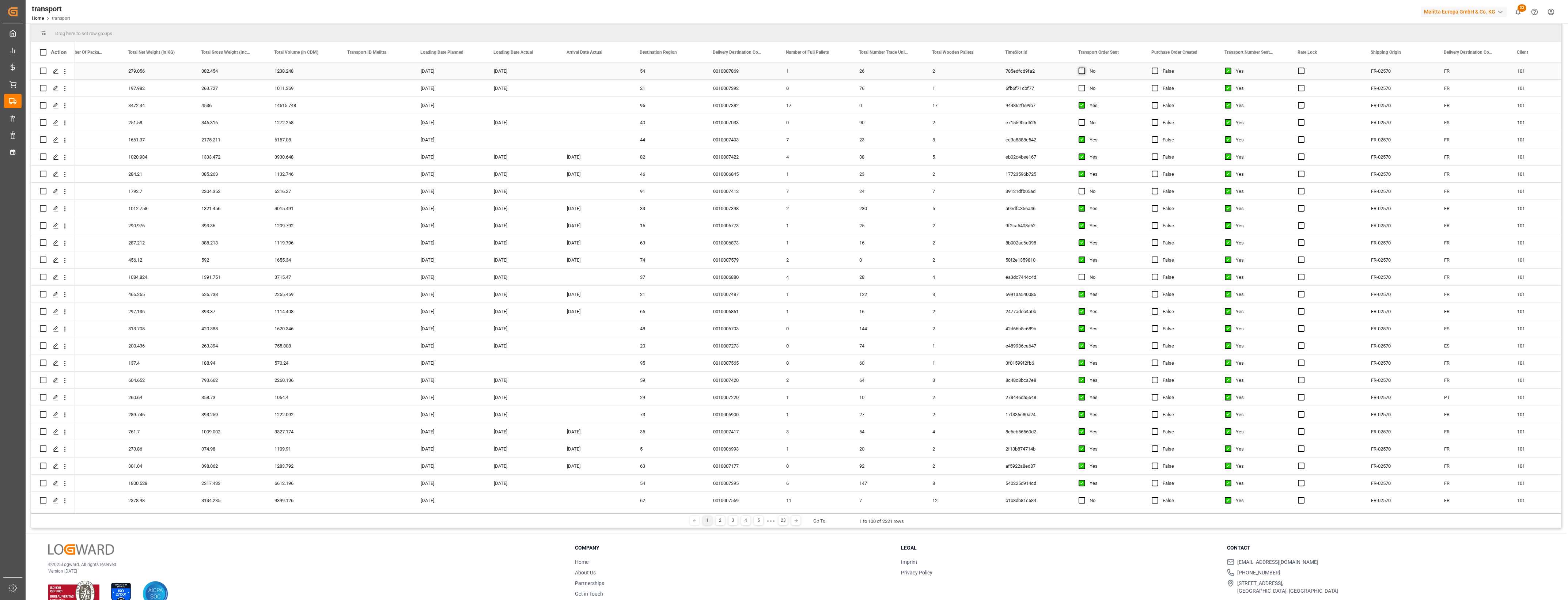
click at [1081, 72] on span "Press SPACE to select this row." at bounding box center [1081, 71] width 7 height 7
click at [1084, 68] on input "Press SPACE to select this row." at bounding box center [1084, 68] width 0 height 0
click at [1082, 86] on span "Press SPACE to select this row." at bounding box center [1081, 88] width 7 height 7
click at [1084, 85] on input "Press SPACE to select this row." at bounding box center [1084, 85] width 0 height 0
drag, startPoint x: 549, startPoint y: 514, endPoint x: 403, endPoint y: 518, distance: 146.1
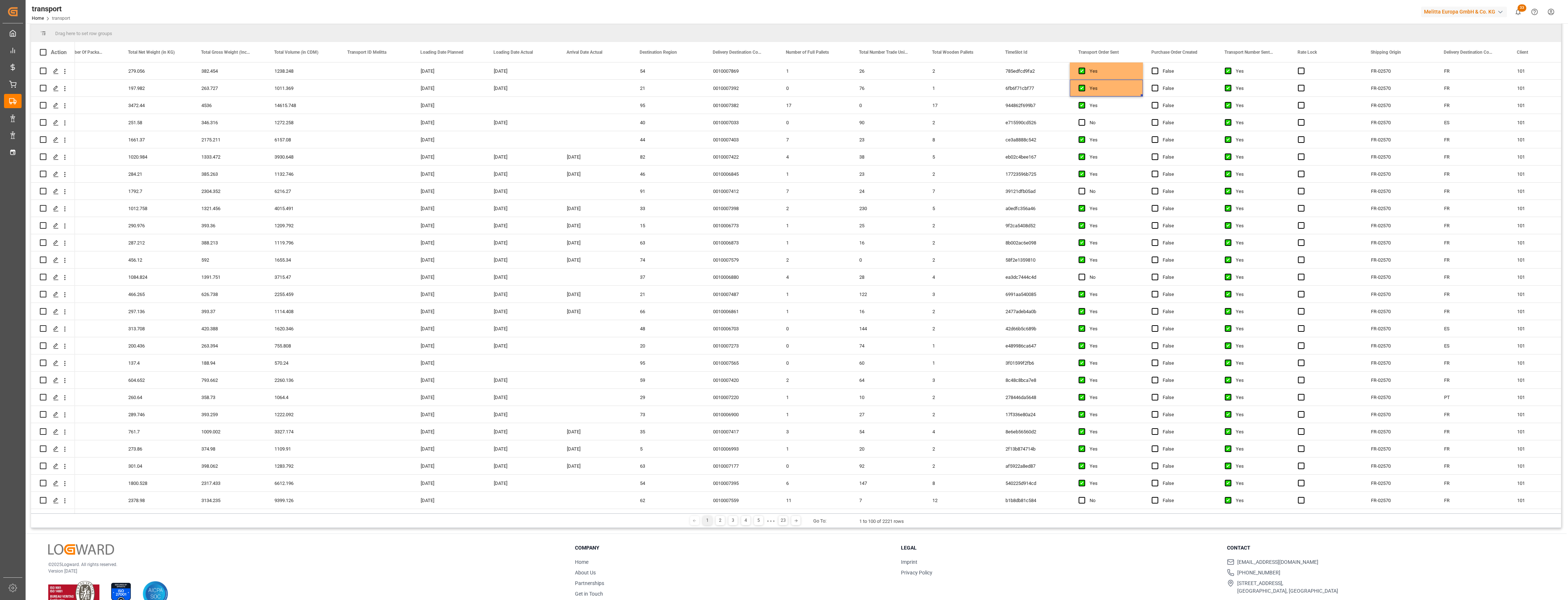
click at [403, 518] on div "1 2 3 4 5 ● ● ● 23 Go To: 1 to 100 of 2221 rows" at bounding box center [796, 521] width 1530 height 14
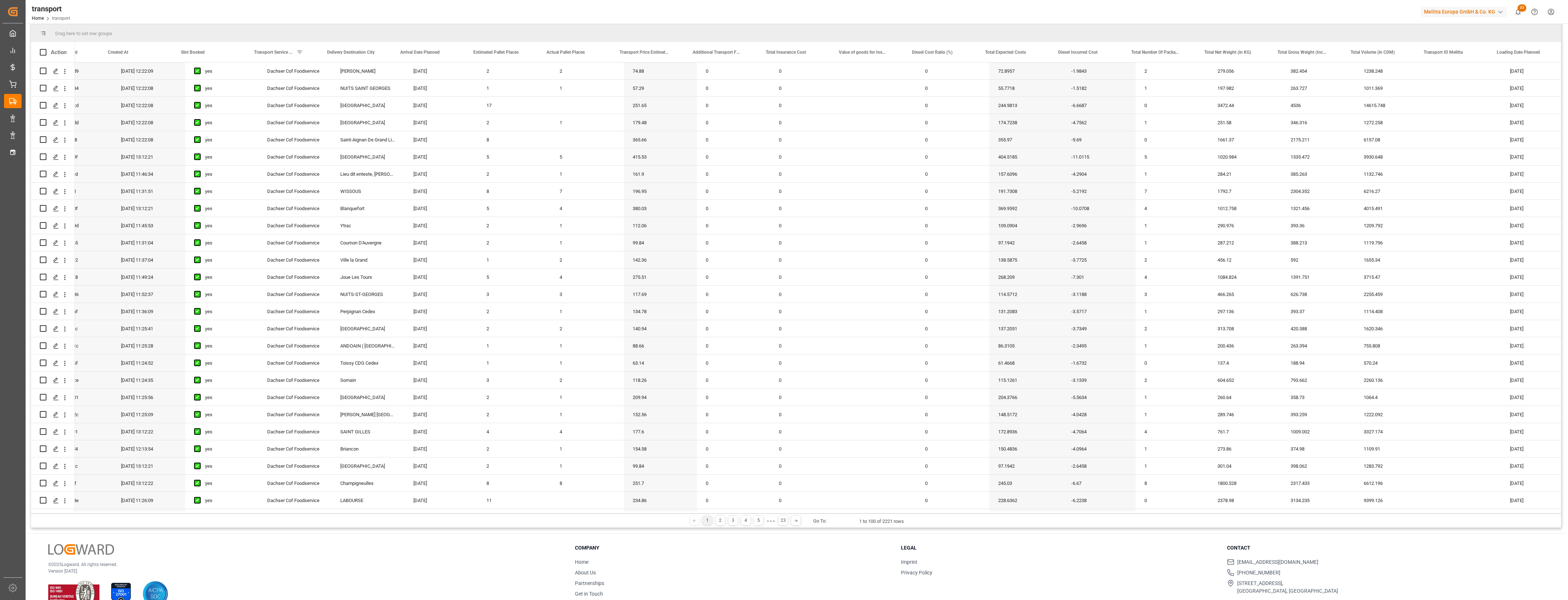
scroll to position [0, 0]
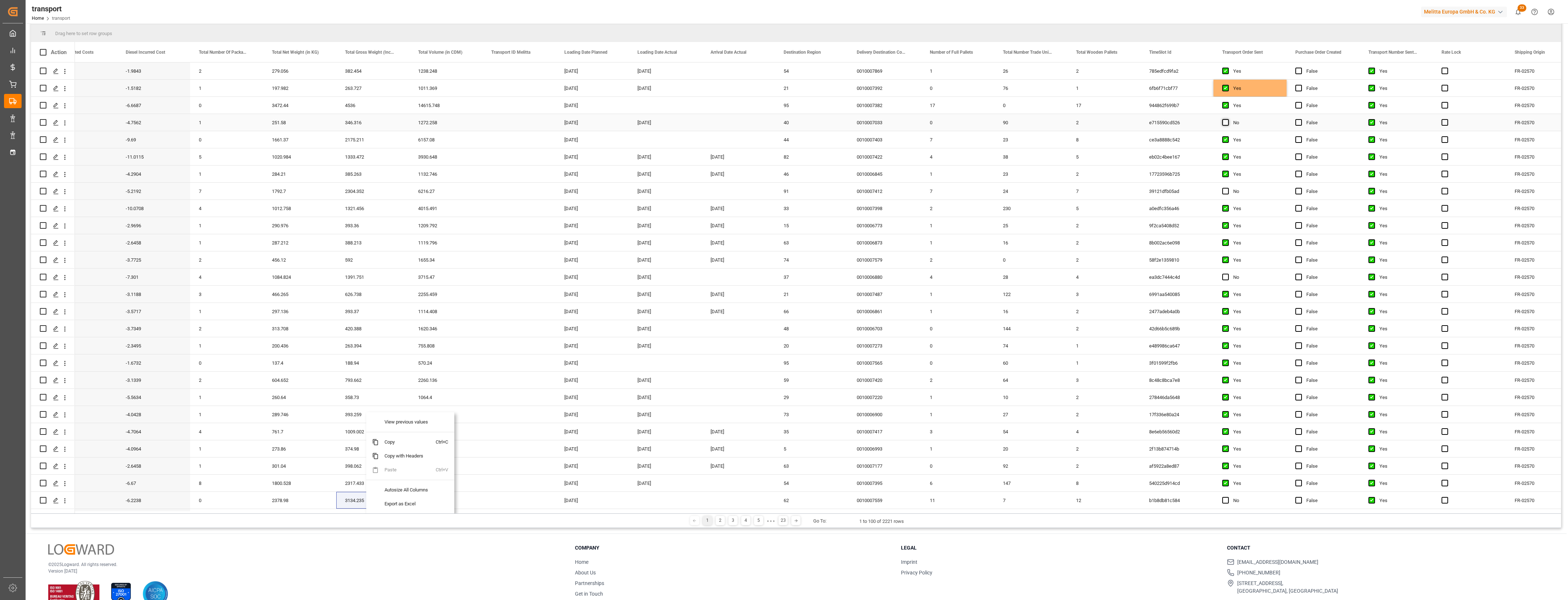
click at [1225, 121] on span "Press SPACE to select this row." at bounding box center [1225, 122] width 7 height 7
click at [1228, 119] on input "Press SPACE to select this row." at bounding box center [1228, 119] width 0 height 0
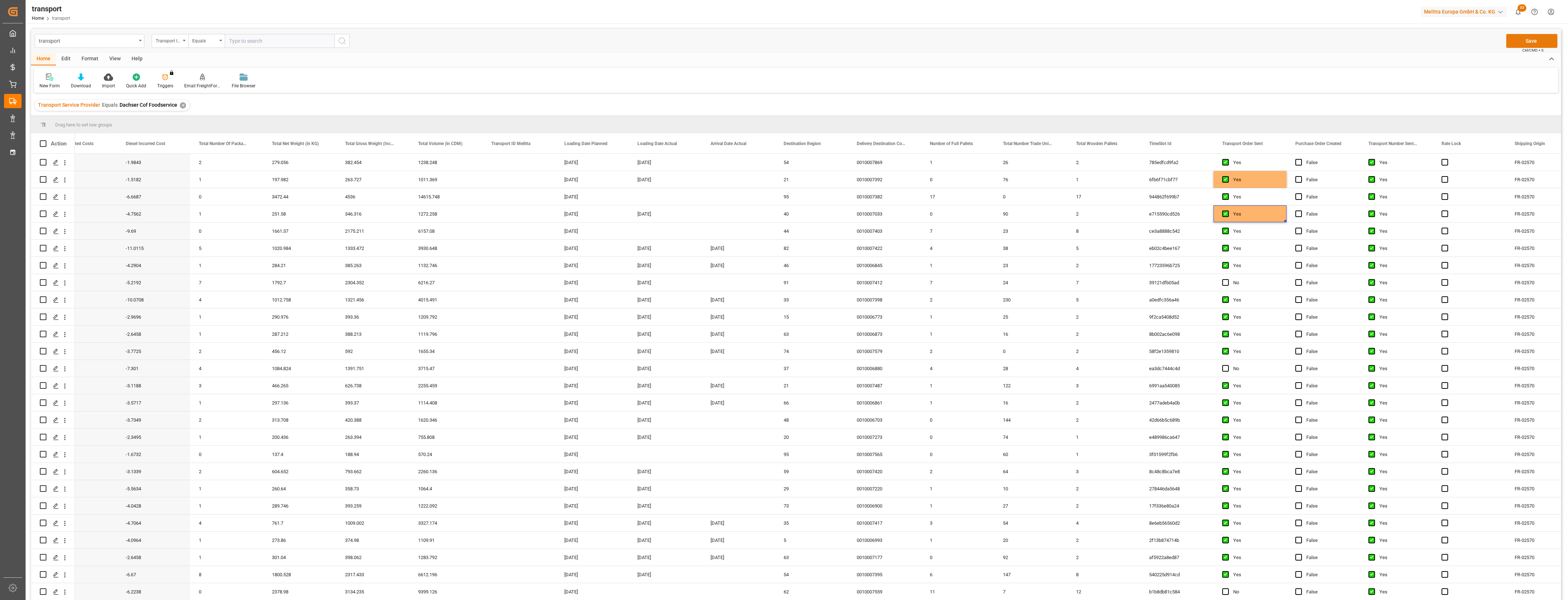
click at [1519, 42] on button "Save" at bounding box center [1532, 41] width 51 height 14
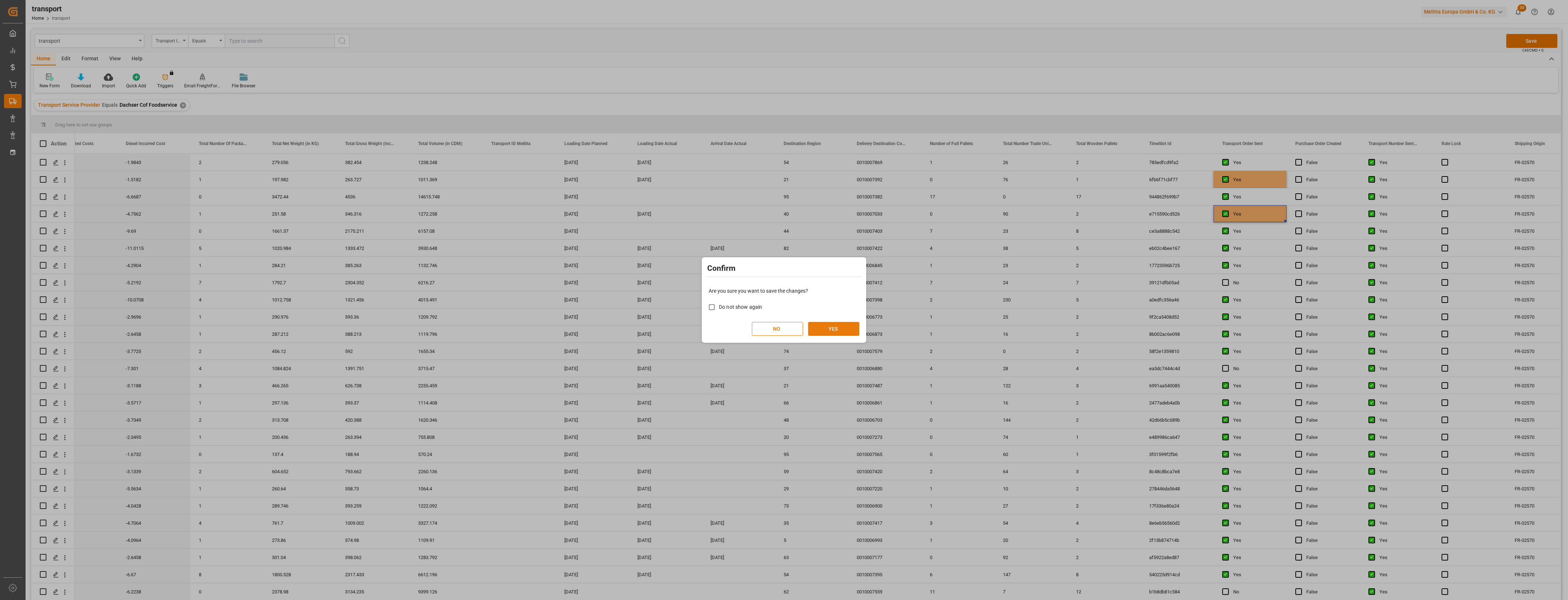
click at [821, 329] on button "YES" at bounding box center [834, 329] width 51 height 14
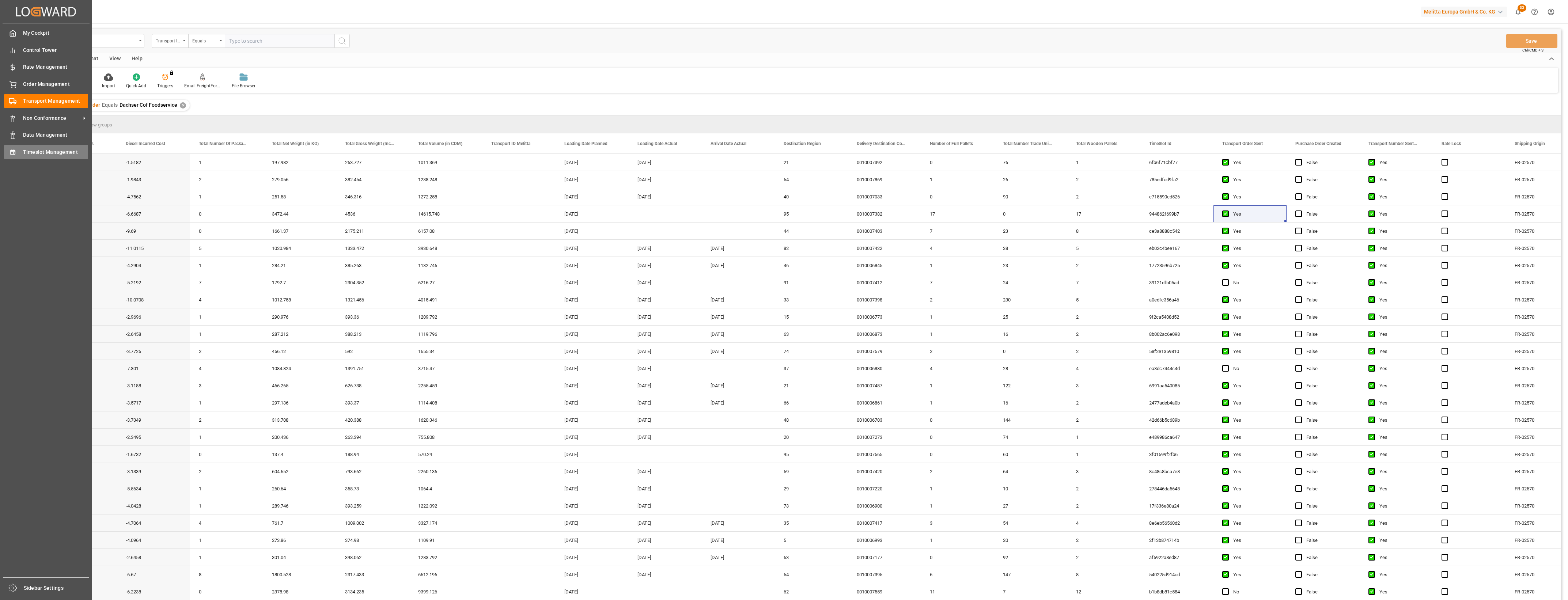
click at [23, 152] on span "Timeslot Management" at bounding box center [56, 152] width 66 height 8
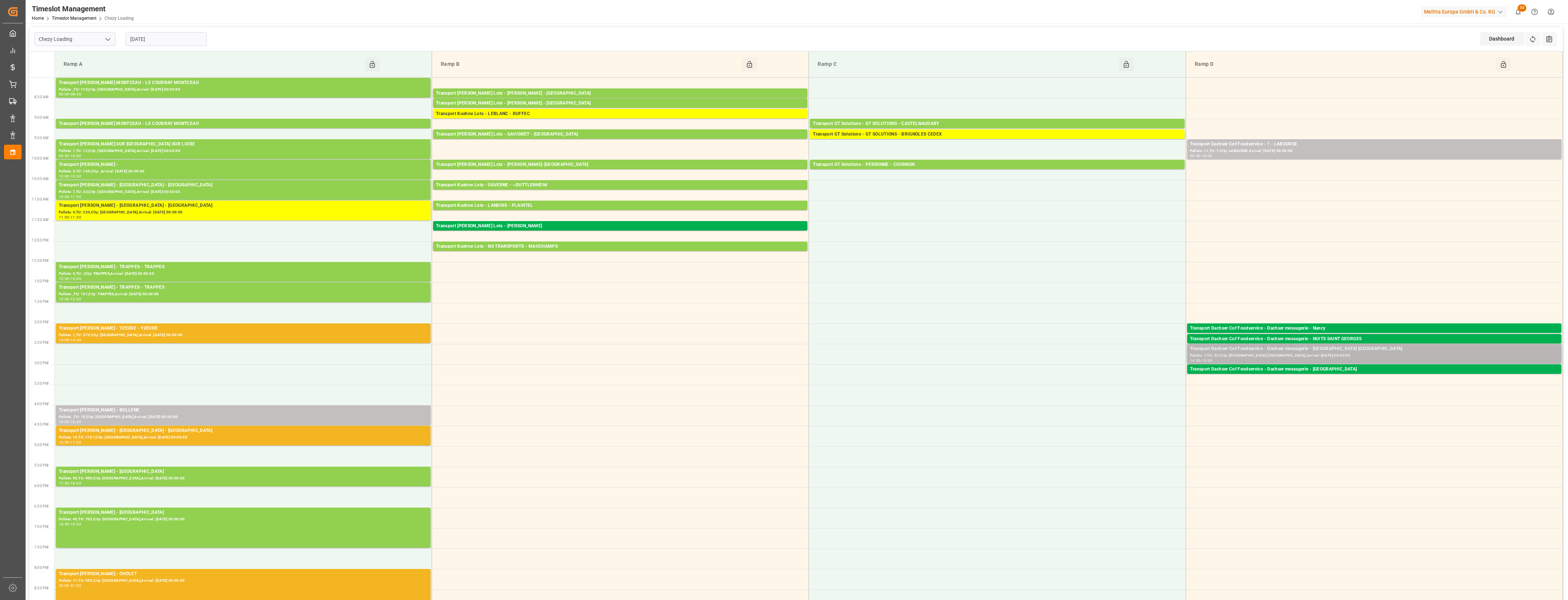
click at [1341, 356] on div "Pallets: 7,TU: 23,City: [GEOGRAPHIC_DATA] [GEOGRAPHIC_DATA],Arrival: [DATE] 00:…" at bounding box center [1374, 355] width 368 height 6
click at [1235, 359] on div "14:30 - 15:00" at bounding box center [1374, 361] width 368 height 4
